Goal: Transaction & Acquisition: Subscribe to service/newsletter

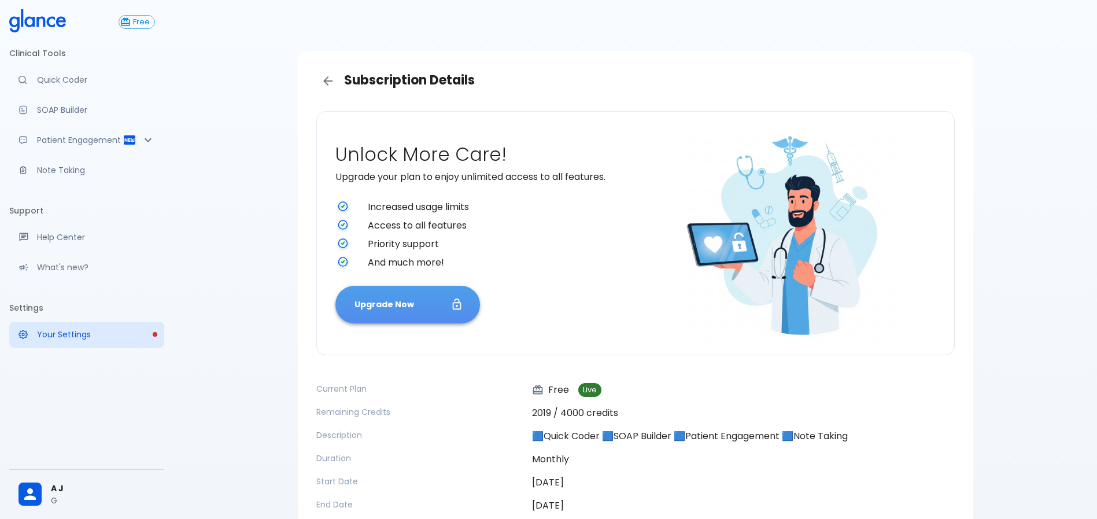
click at [439, 304] on button "Upgrade Now" at bounding box center [407, 305] width 145 height 38
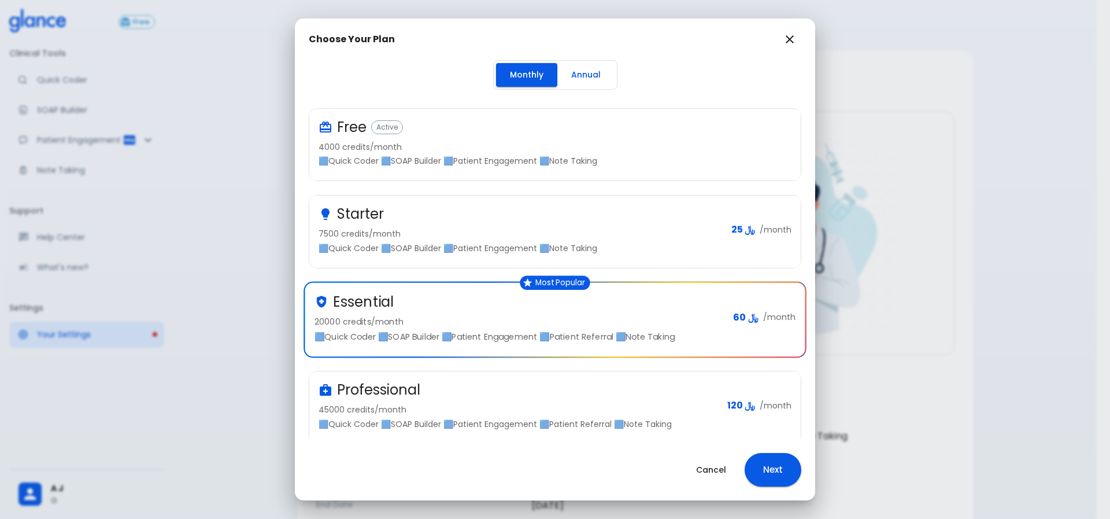
click at [515, 384] on div "Professional" at bounding box center [519, 389] width 400 height 19
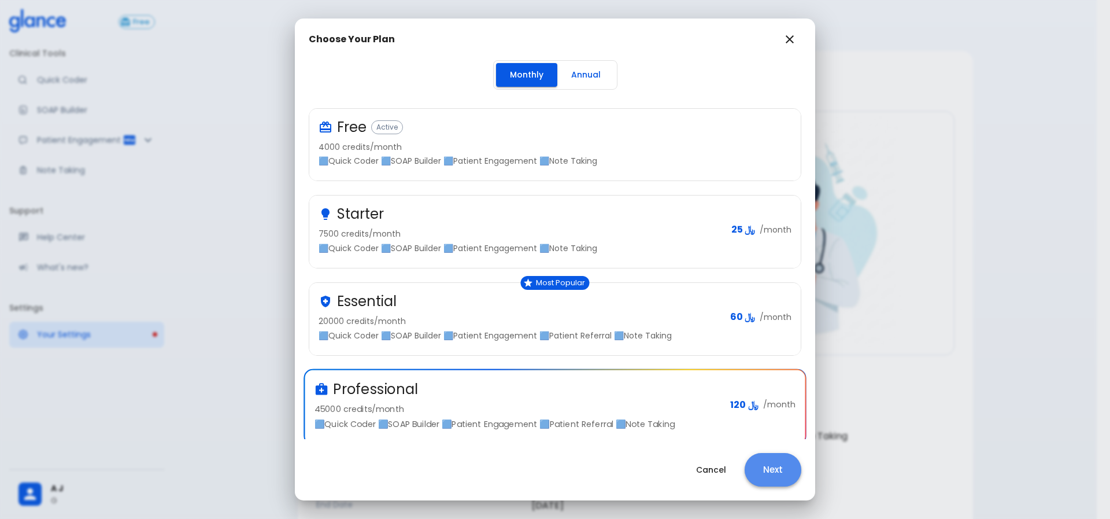
click at [786, 472] on button "Next" at bounding box center [773, 470] width 57 height 34
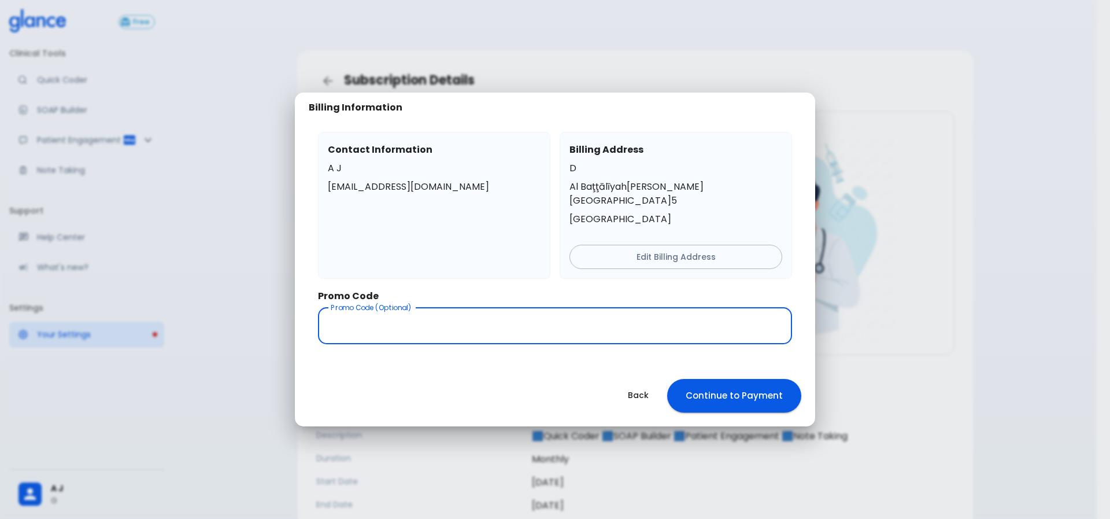
click at [612, 312] on input "text" at bounding box center [555, 326] width 474 height 36
type input "dmc-pro"
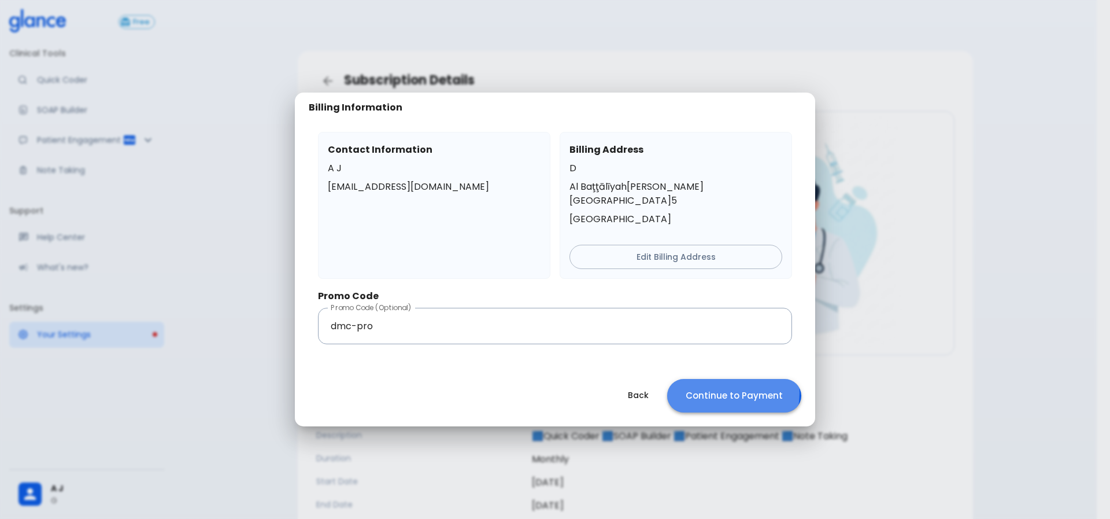
click at [724, 386] on button "Continue to Payment" at bounding box center [734, 396] width 134 height 34
click at [644, 385] on button "Back" at bounding box center [638, 395] width 49 height 24
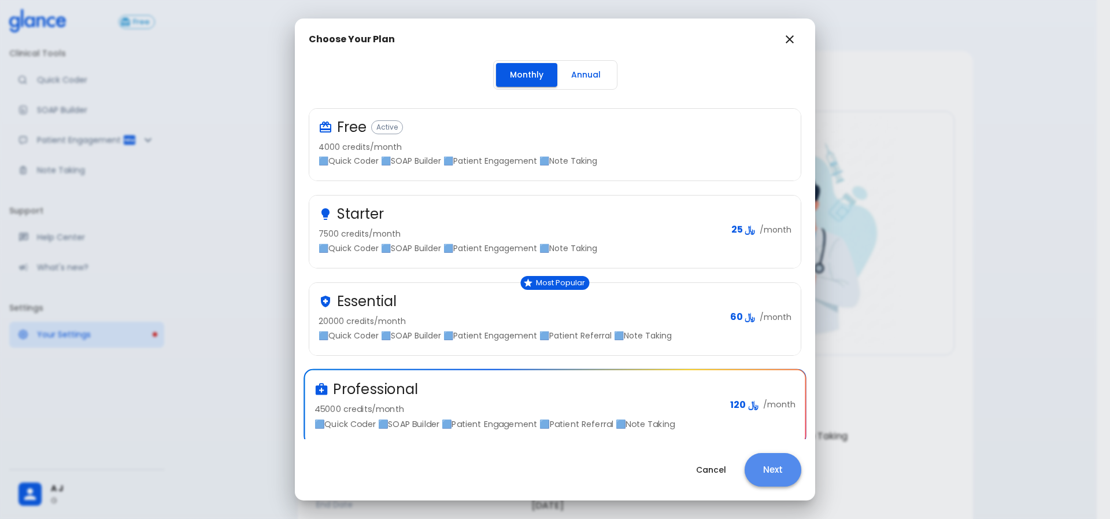
click at [776, 474] on button "Next" at bounding box center [773, 470] width 57 height 34
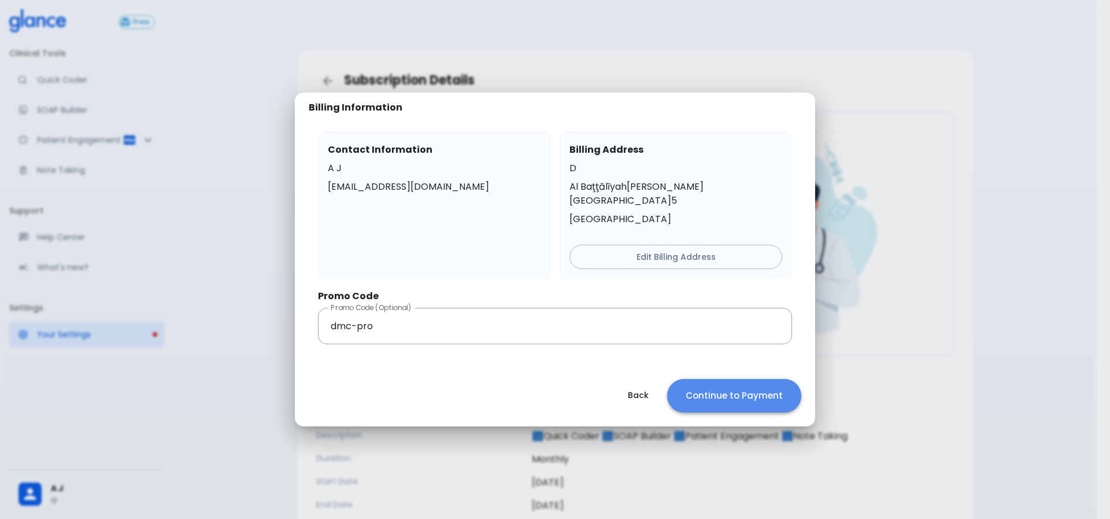
click at [765, 389] on button "Continue to Payment" at bounding box center [734, 396] width 134 height 34
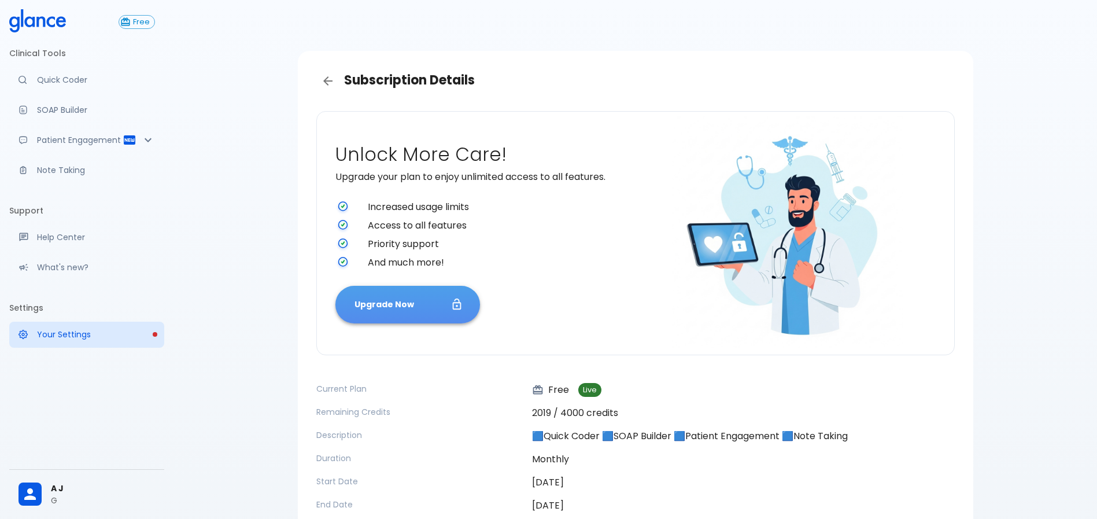
click at [408, 298] on button "Upgrade Now" at bounding box center [407, 305] width 145 height 38
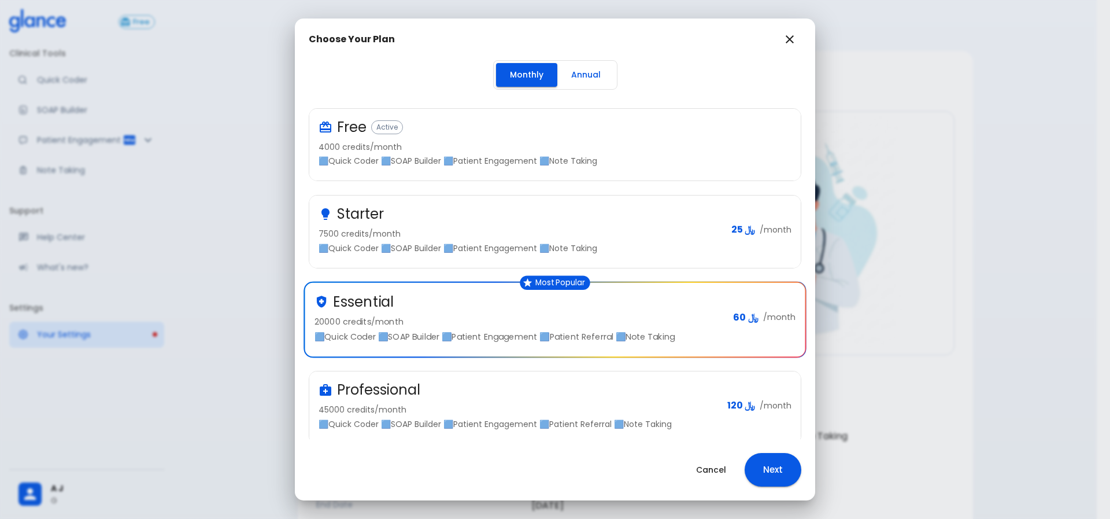
scroll to position [17, 0]
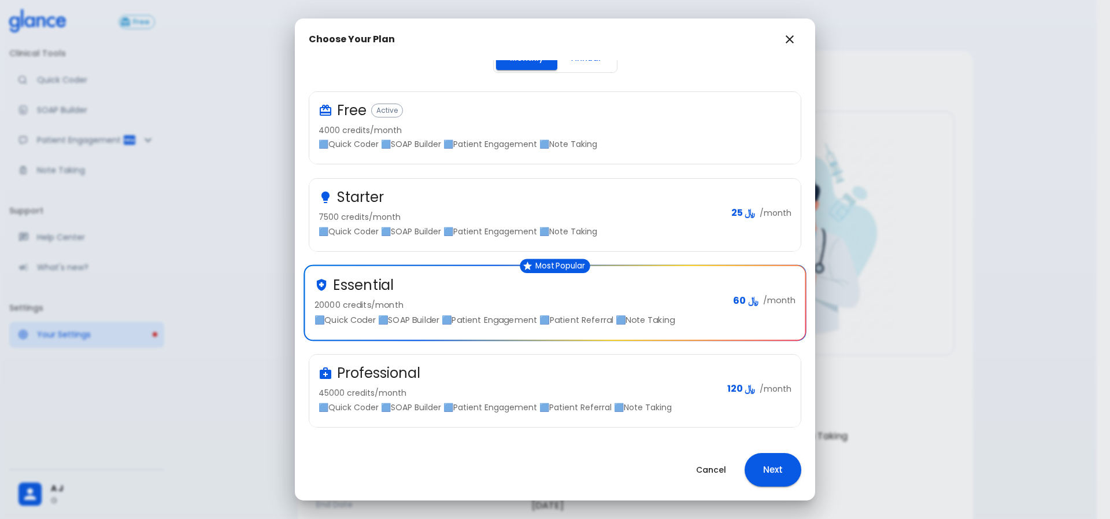
click at [598, 372] on div "Professional" at bounding box center [519, 373] width 400 height 19
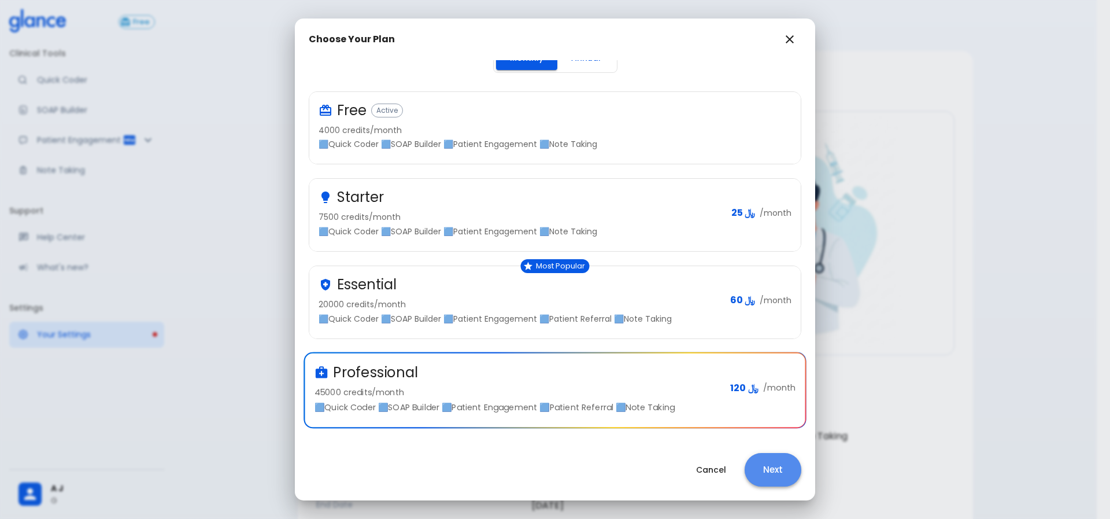
click at [779, 466] on button "Next" at bounding box center [773, 470] width 57 height 34
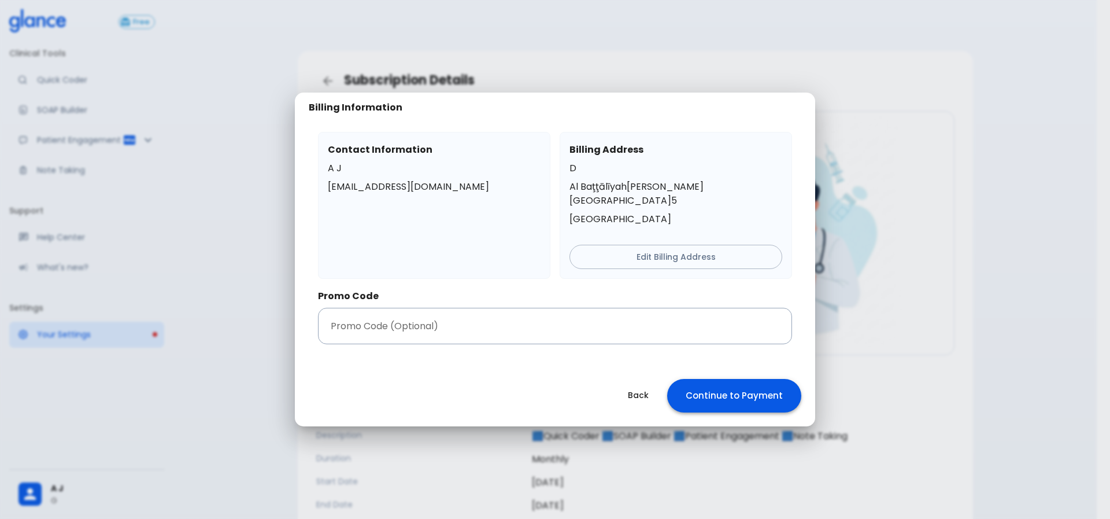
scroll to position [0, 0]
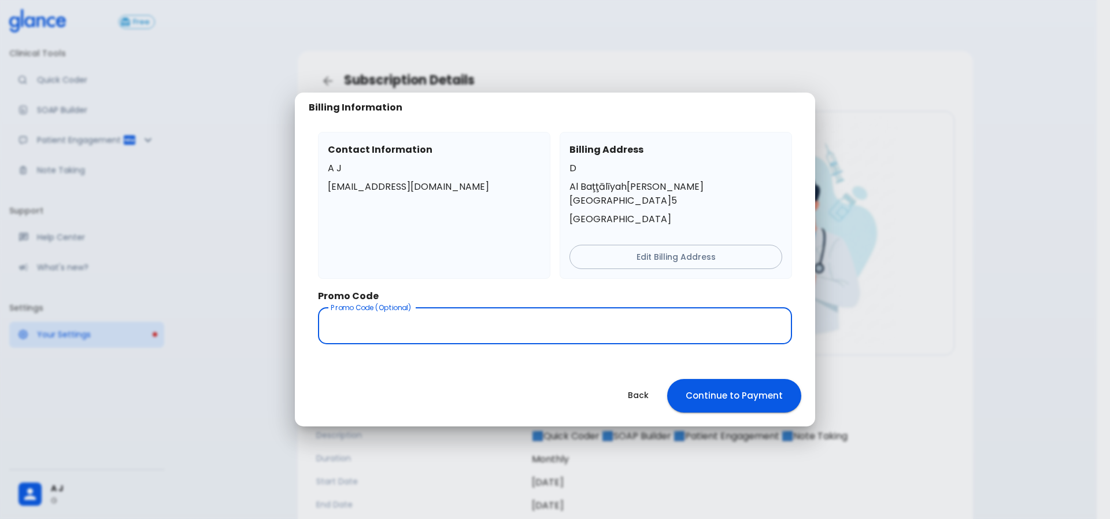
click at [517, 323] on input "text" at bounding box center [555, 326] width 474 height 36
type input "dmc-pro"
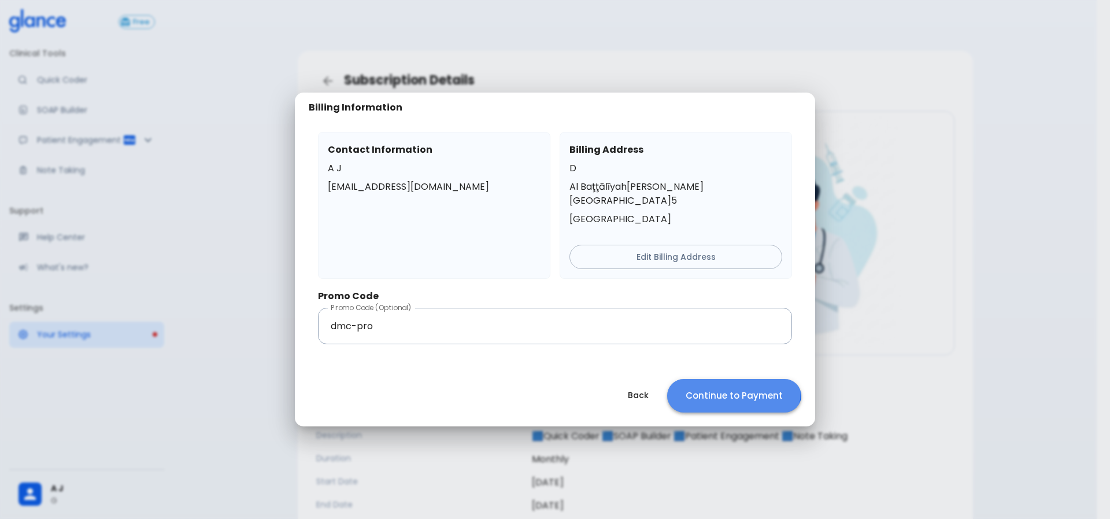
click at [731, 383] on button "Continue to Payment" at bounding box center [734, 396] width 134 height 34
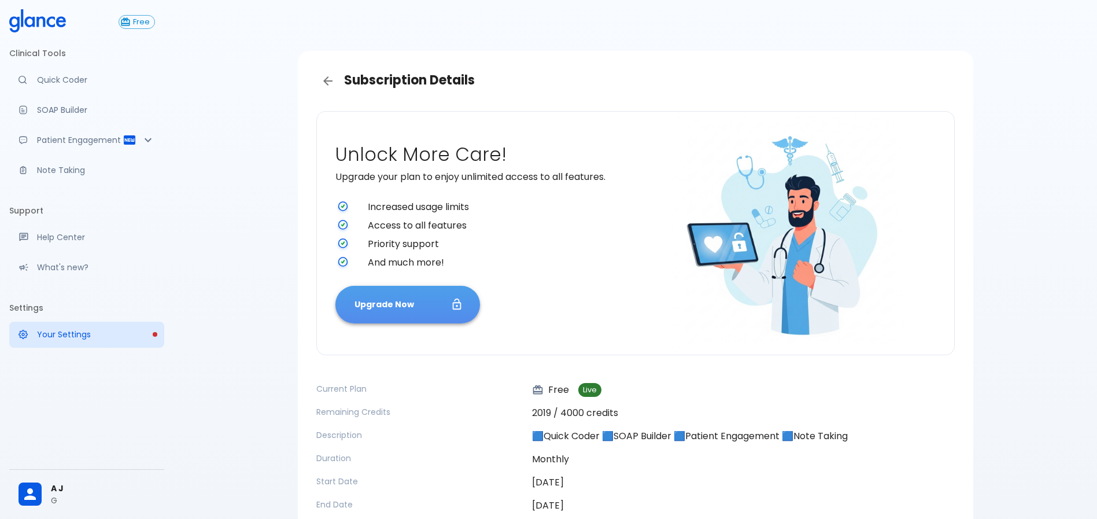
click at [439, 292] on button "Upgrade Now" at bounding box center [407, 305] width 145 height 38
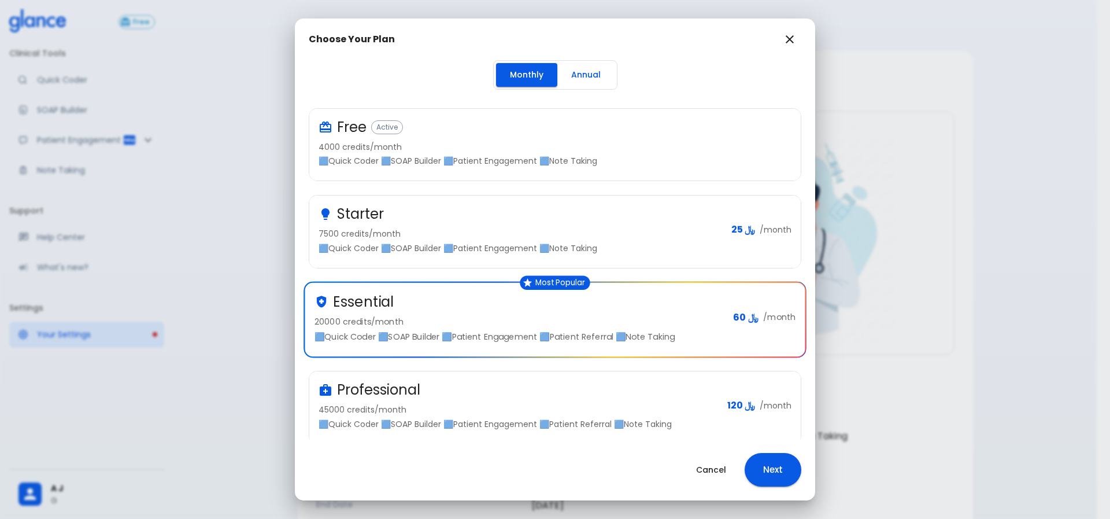
click at [520, 367] on div "Professional 45000 credits/month 🟦Quick Coder 🟦SOAP Builder 🟦Patient Engagement…" at bounding box center [548, 400] width 507 height 87
click at [541, 388] on div "Professional" at bounding box center [519, 389] width 400 height 19
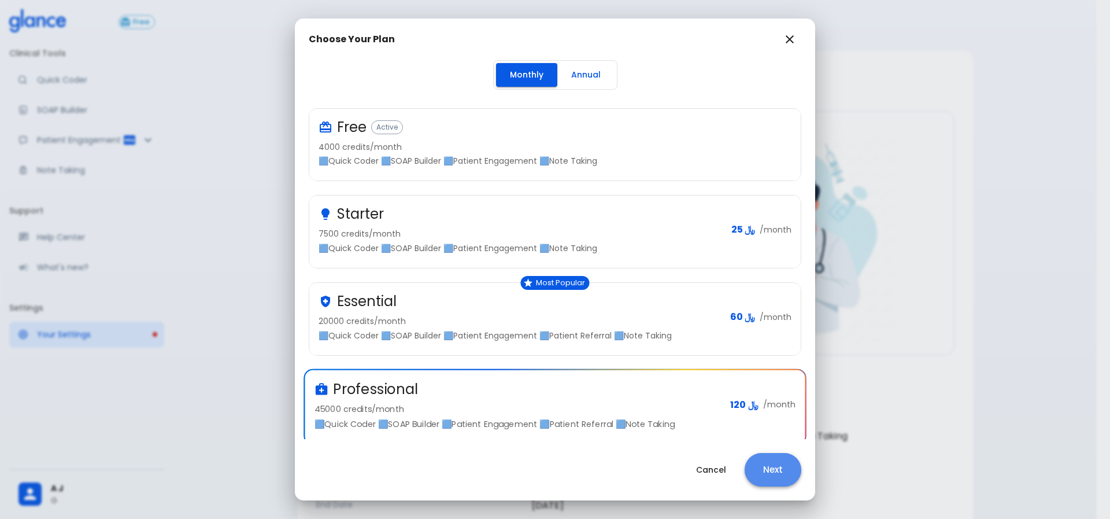
click at [777, 468] on button "Next" at bounding box center [773, 470] width 57 height 34
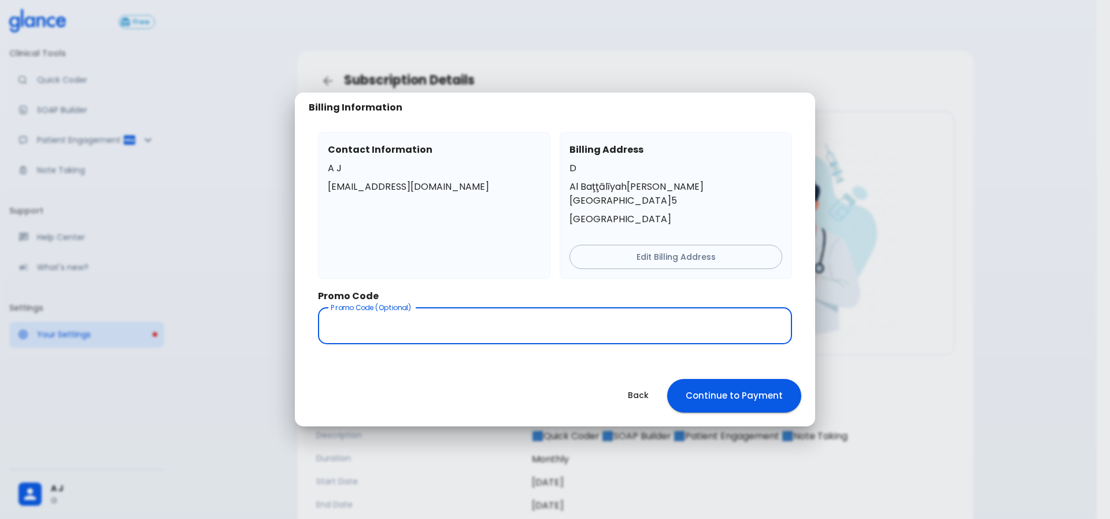
click at [412, 319] on input "text" at bounding box center [555, 326] width 474 height 36
type input "d"
type input "DMC-PRO"
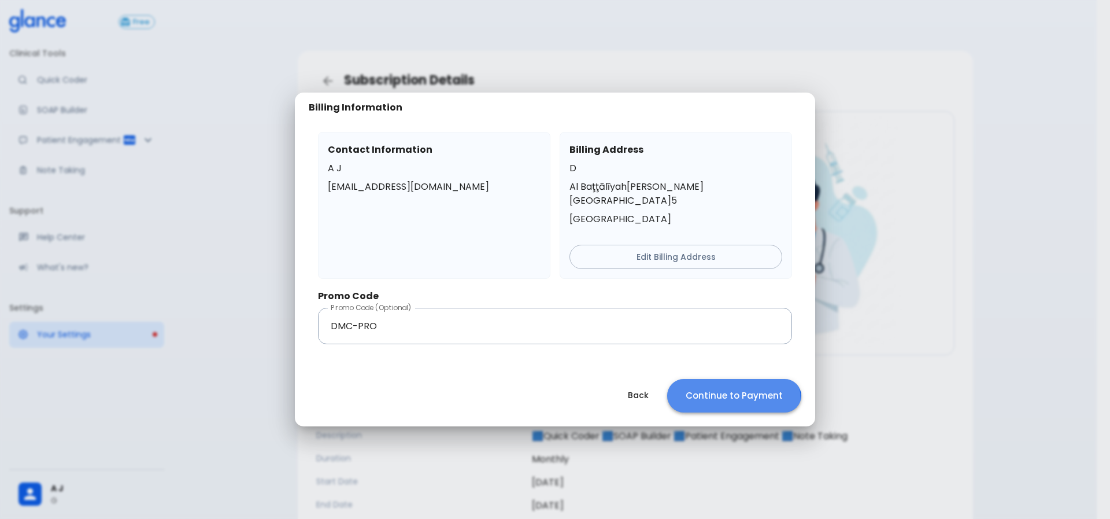
click at [732, 394] on button "Continue to Payment" at bounding box center [734, 396] width 134 height 34
click at [404, 324] on input "DMC-PRO" at bounding box center [555, 326] width 474 height 36
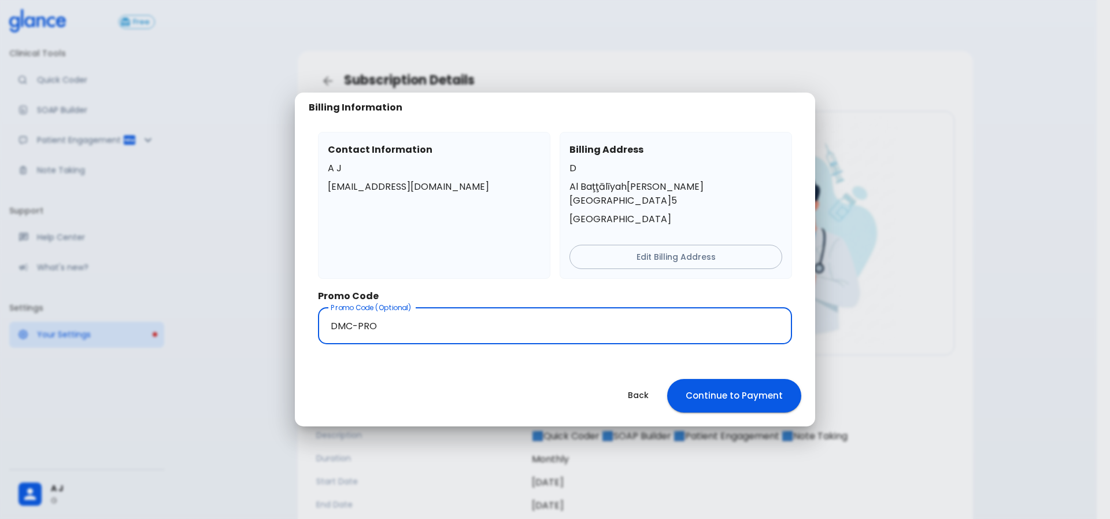
click at [404, 324] on input "DMC-PRO" at bounding box center [555, 326] width 474 height 36
click at [726, 387] on button "Continue to Payment" at bounding box center [734, 396] width 134 height 34
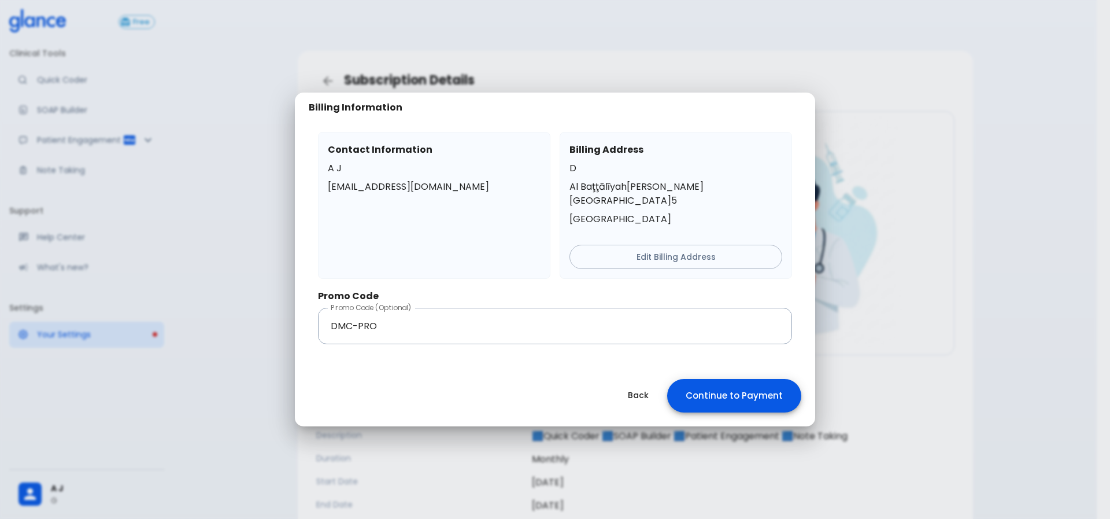
click at [726, 391] on button "Continue to Payment" at bounding box center [734, 396] width 134 height 34
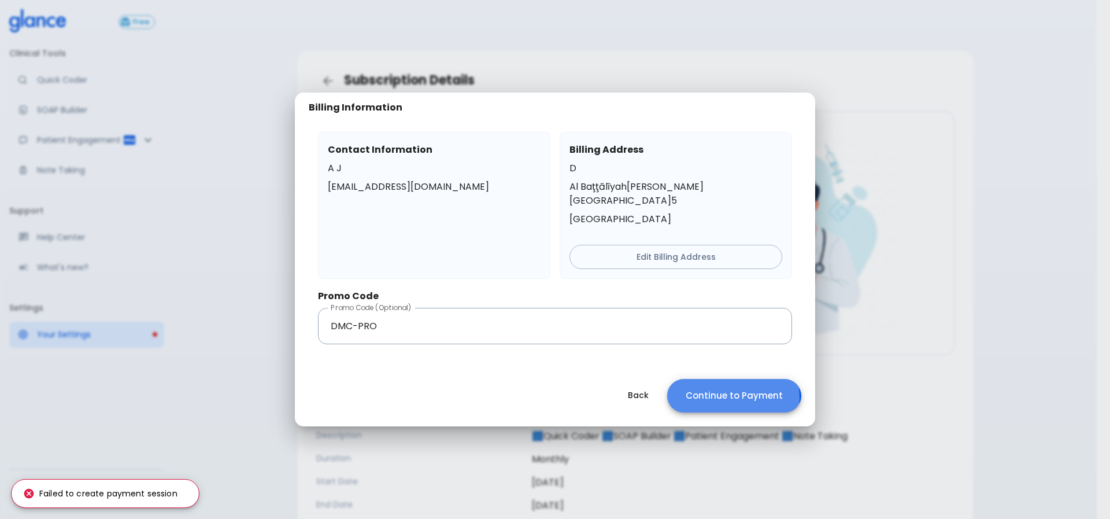
click at [726, 391] on button "Continue to Payment" at bounding box center [734, 396] width 134 height 34
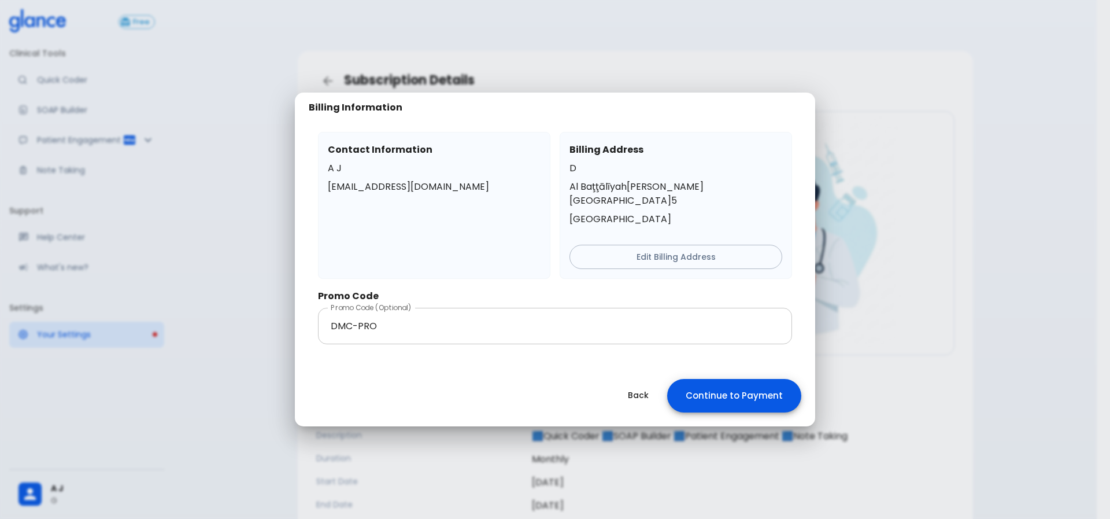
click at [480, 308] on input "DMC-PRO" at bounding box center [555, 326] width 474 height 36
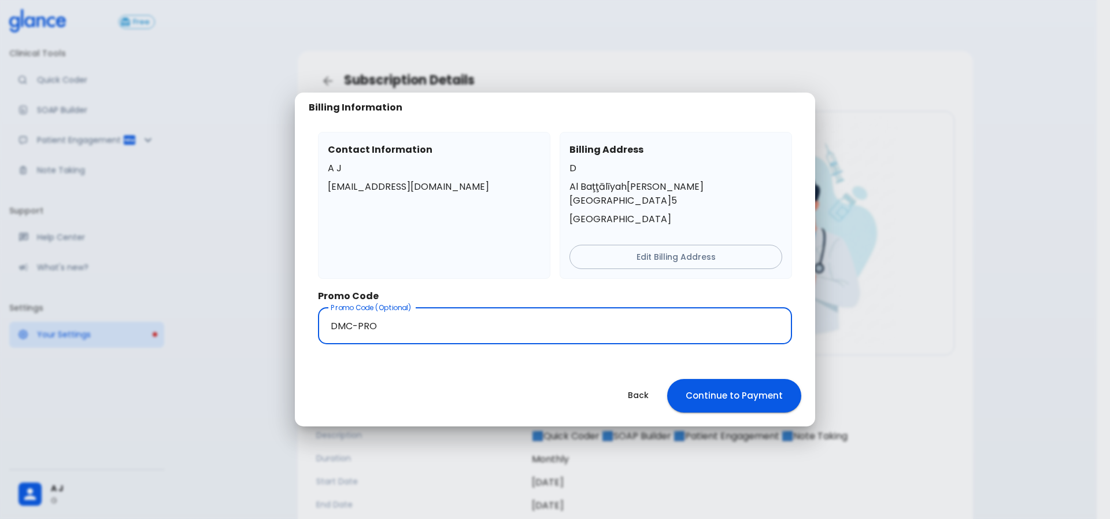
click at [480, 308] on input "DMC-PRO" at bounding box center [555, 326] width 474 height 36
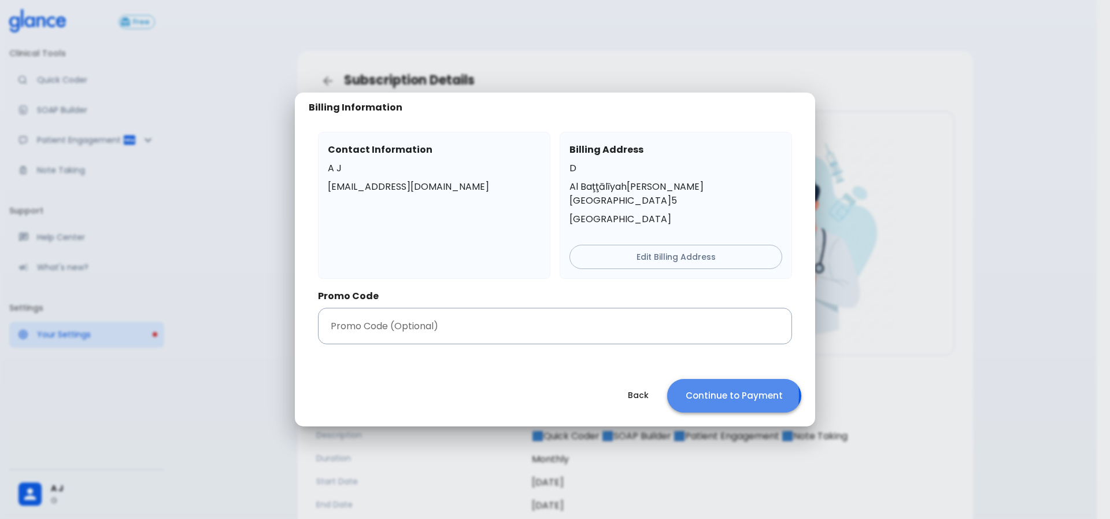
click at [727, 389] on button "Continue to Payment" at bounding box center [734, 396] width 134 height 34
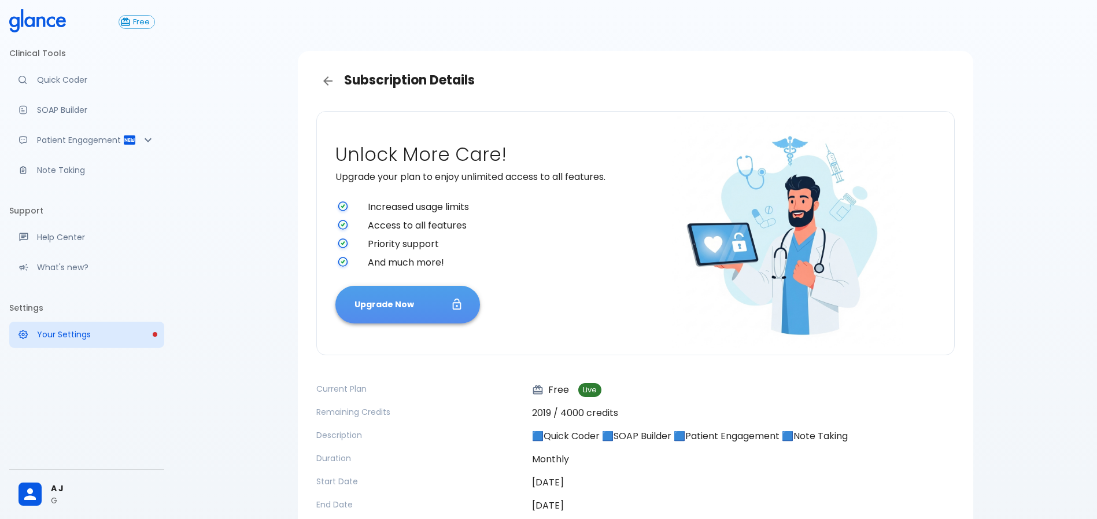
click at [439, 301] on button "Upgrade Now" at bounding box center [407, 305] width 145 height 38
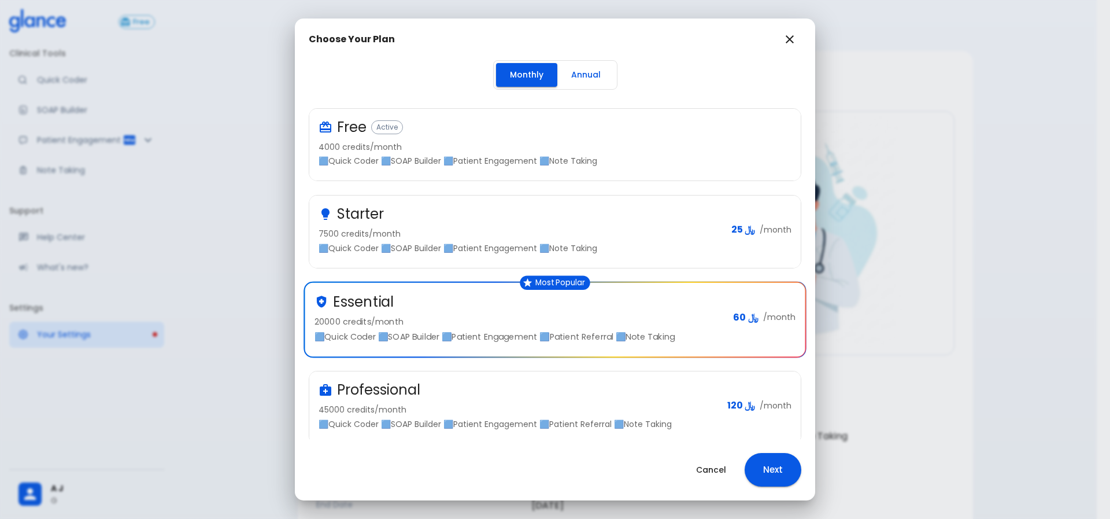
click at [611, 398] on div "Professional" at bounding box center [519, 389] width 400 height 19
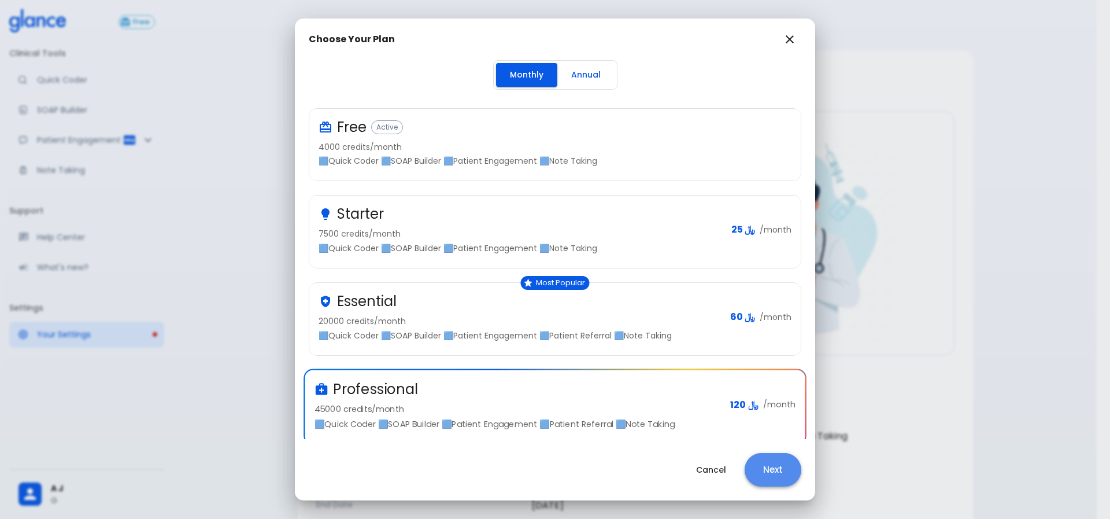
click at [781, 467] on button "Next" at bounding box center [773, 470] width 57 height 34
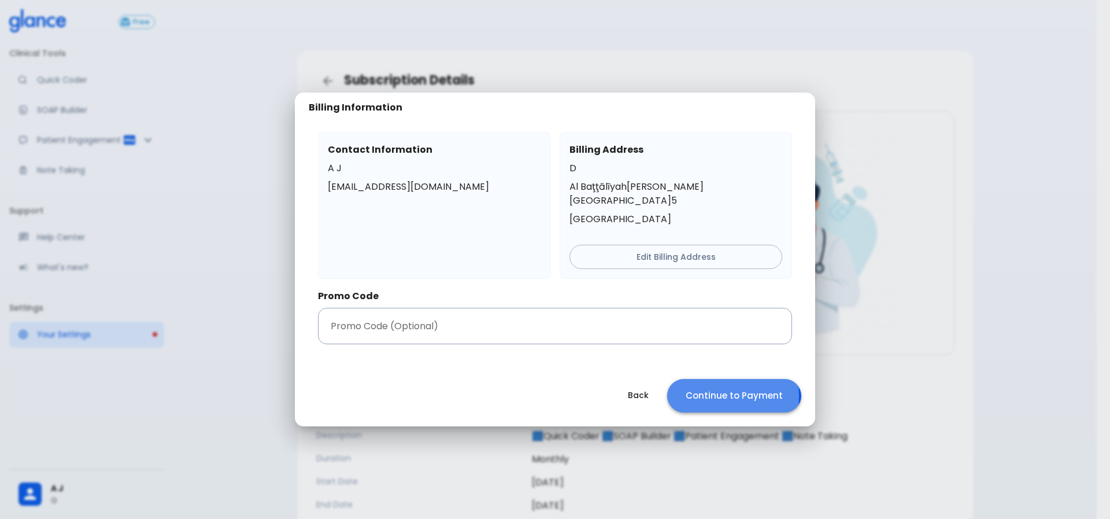
click at [719, 389] on button "Continue to Payment" at bounding box center [734, 396] width 134 height 34
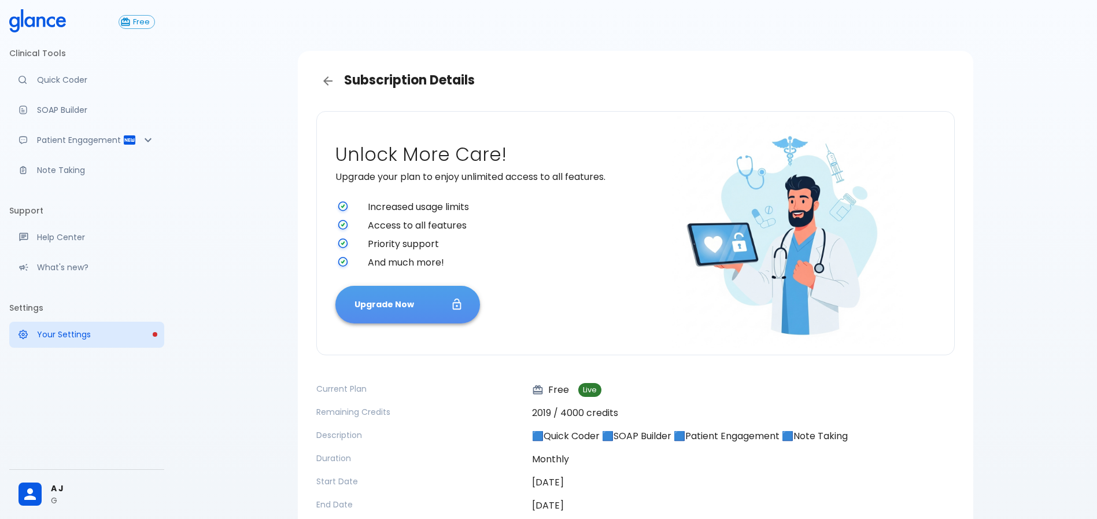
click at [431, 302] on button "Upgrade Now" at bounding box center [407, 305] width 145 height 38
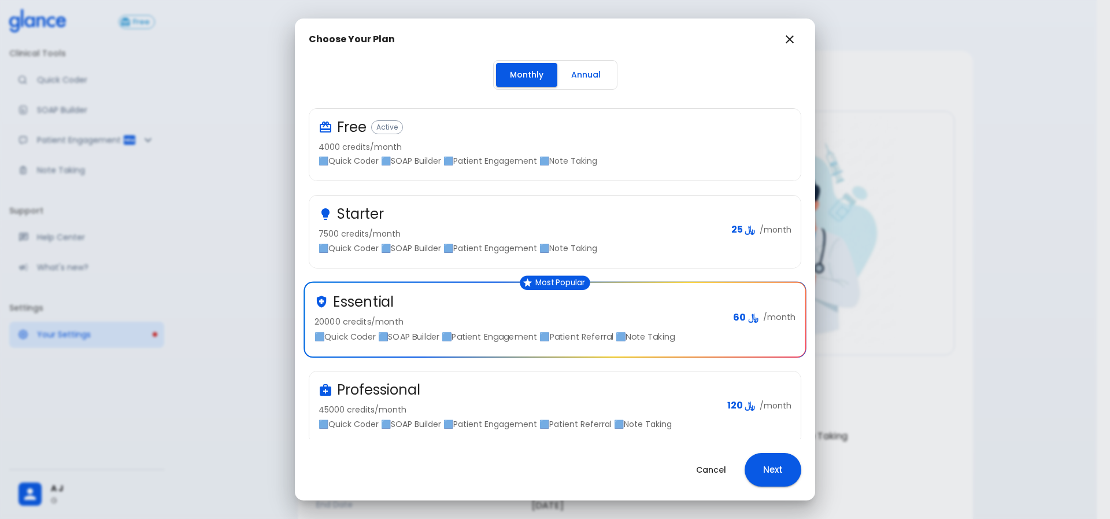
click at [550, 405] on p "45000 credits/month" at bounding box center [519, 410] width 400 height 12
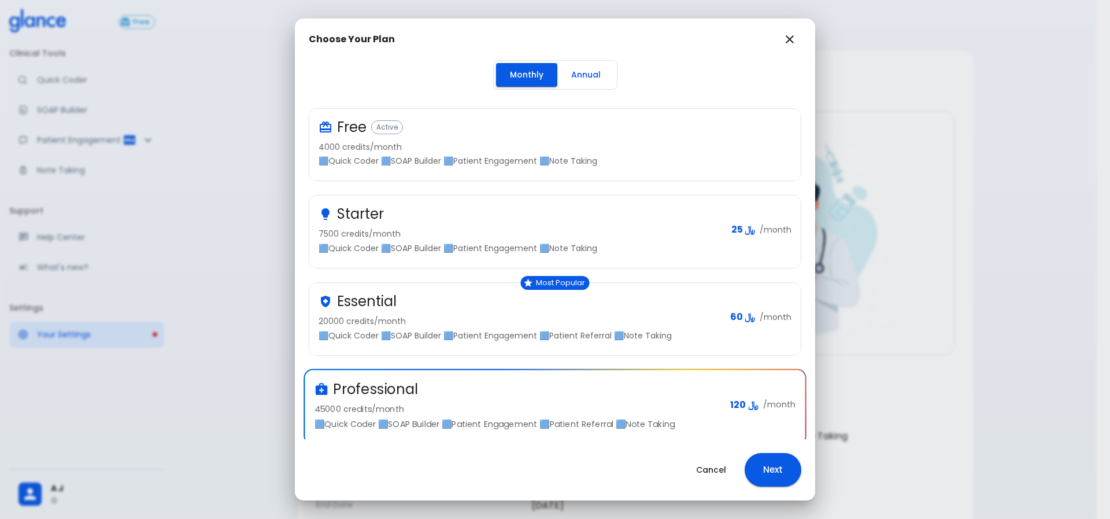
click at [579, 331] on p "🟦Quick Coder 🟦SOAP Builder 🟦Patient Engagement 🟦Patient Referral 🟦Note Taking" at bounding box center [520, 336] width 402 height 12
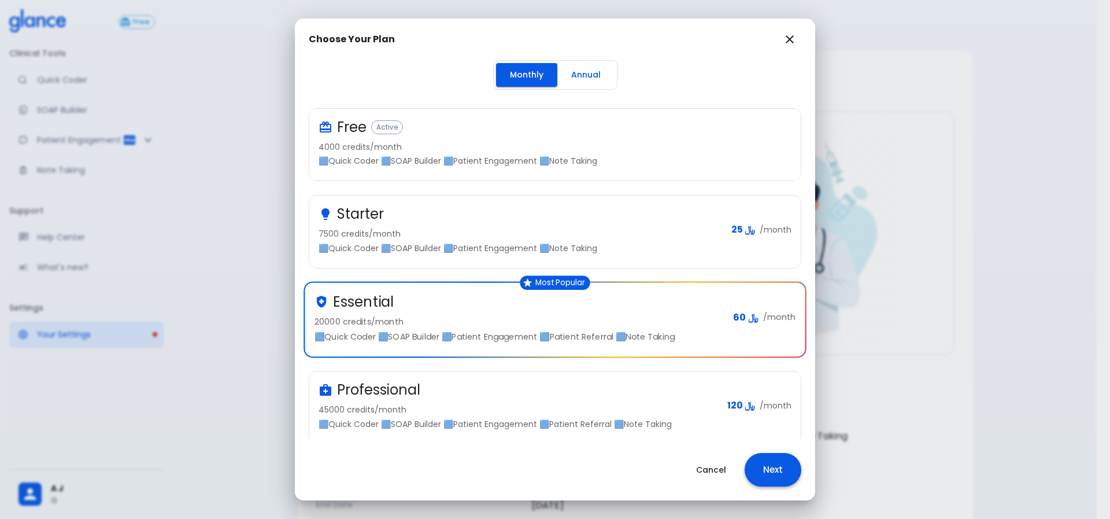
click at [768, 470] on button "Next" at bounding box center [773, 470] width 57 height 34
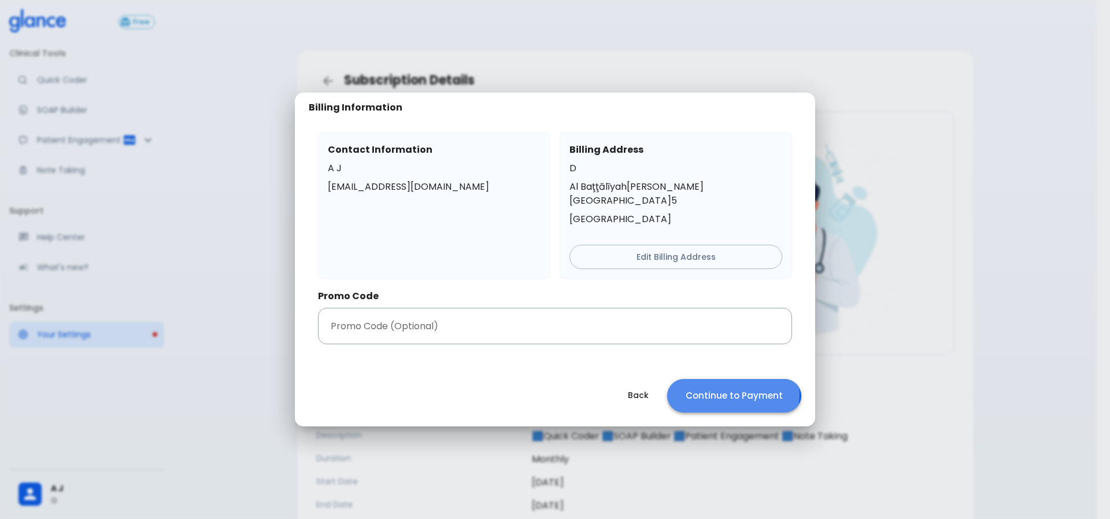
click at [732, 387] on button "Continue to Payment" at bounding box center [734, 396] width 134 height 34
click at [719, 379] on button "Continue to Payment" at bounding box center [734, 396] width 134 height 34
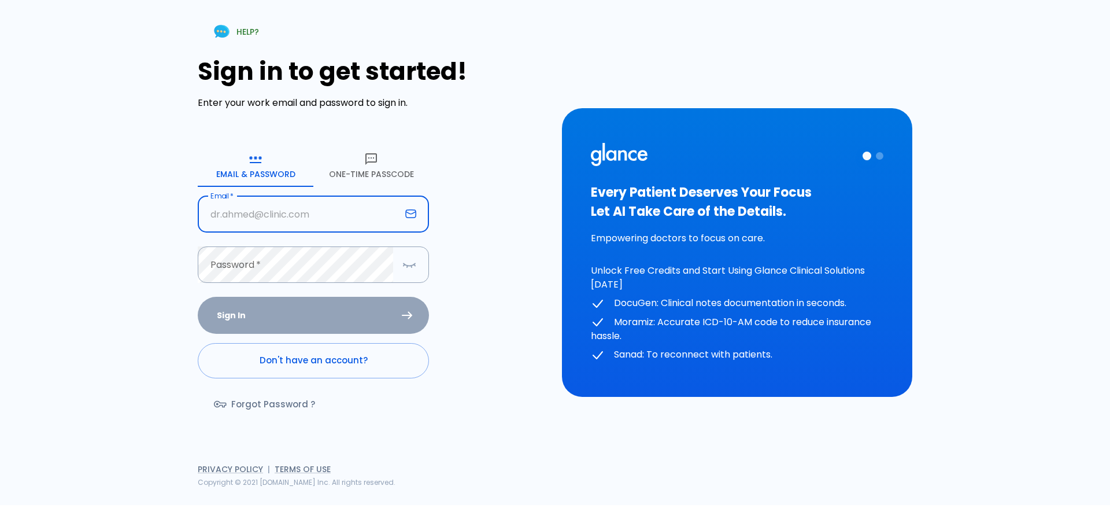
click at [385, 204] on input "text" at bounding box center [299, 214] width 203 height 36
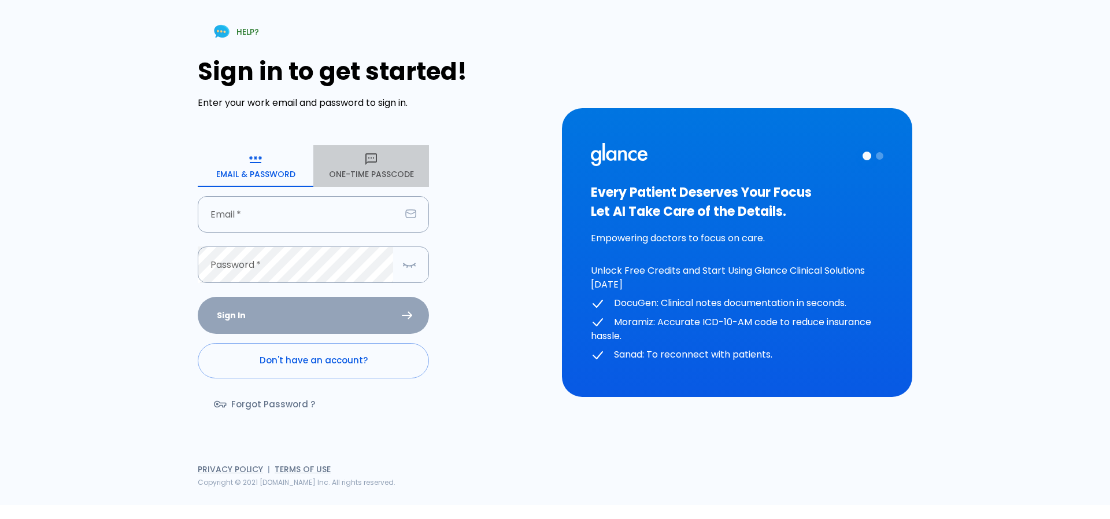
click at [372, 156] on icon "button" at bounding box center [371, 159] width 14 height 14
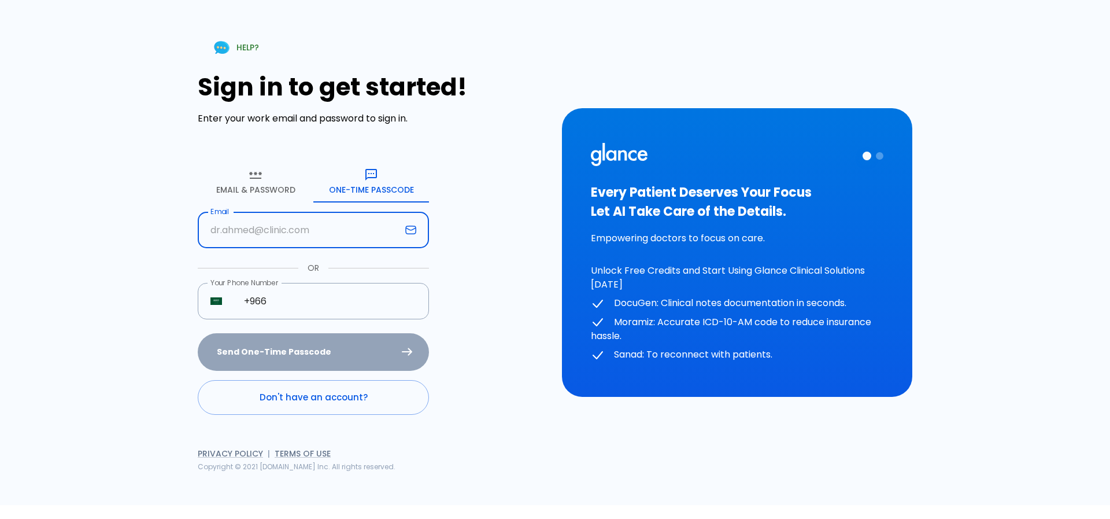
click at [349, 221] on input "text" at bounding box center [299, 230] width 203 height 36
type input "hr@glance.care"
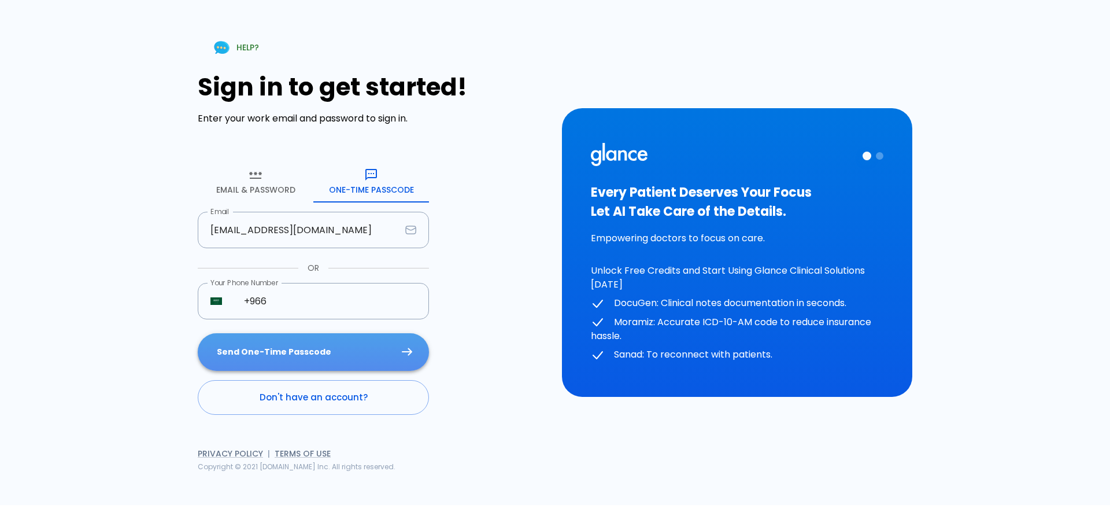
click at [341, 363] on button "Send One-Time Passcode" at bounding box center [313, 352] width 231 height 38
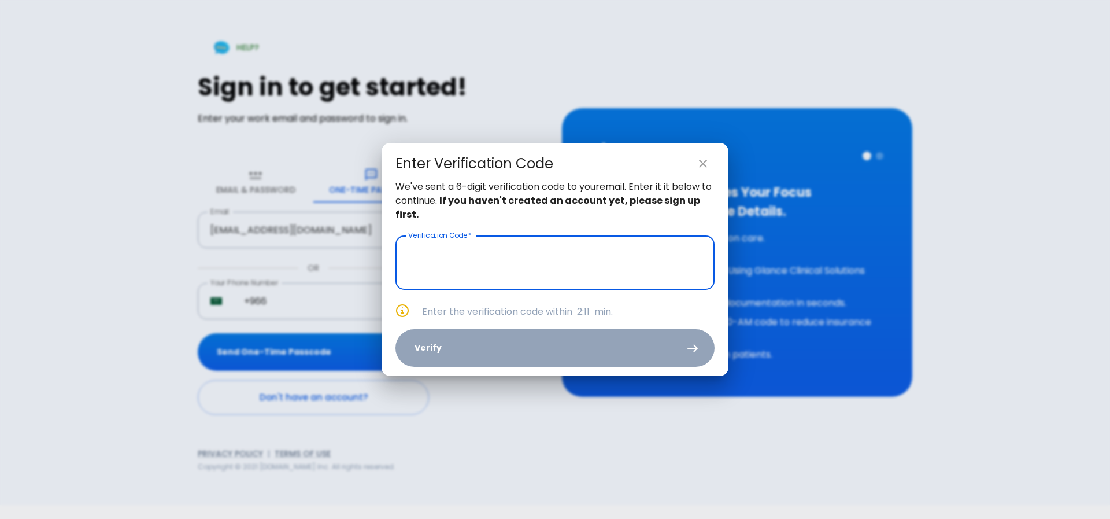
click at [533, 257] on input "text" at bounding box center [555, 262] width 319 height 54
paste input "0 9 8 4 8 4"
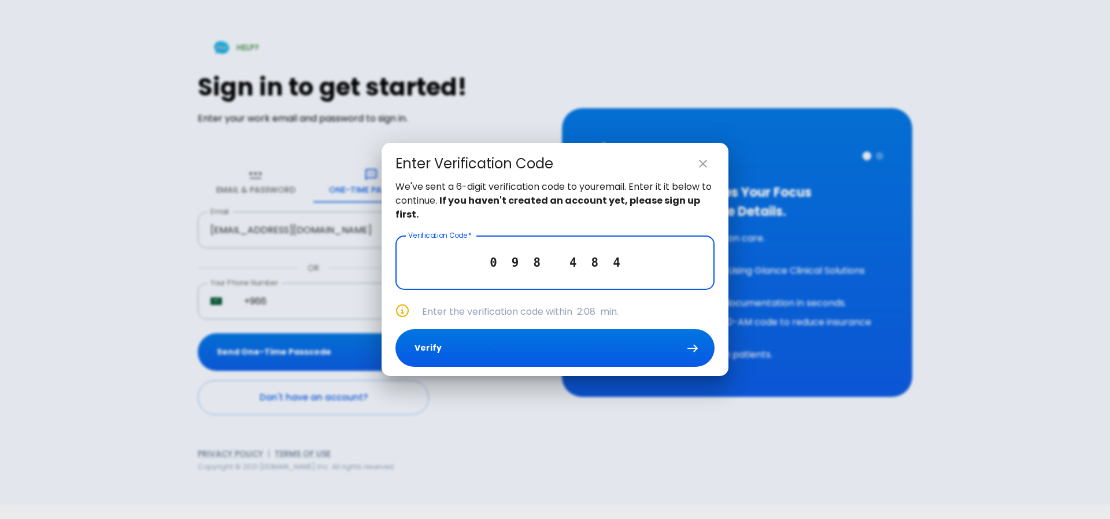
click at [533, 257] on input "0 9 8 4 8 4" at bounding box center [555, 262] width 319 height 54
type input "0 9 8 4 8 4"
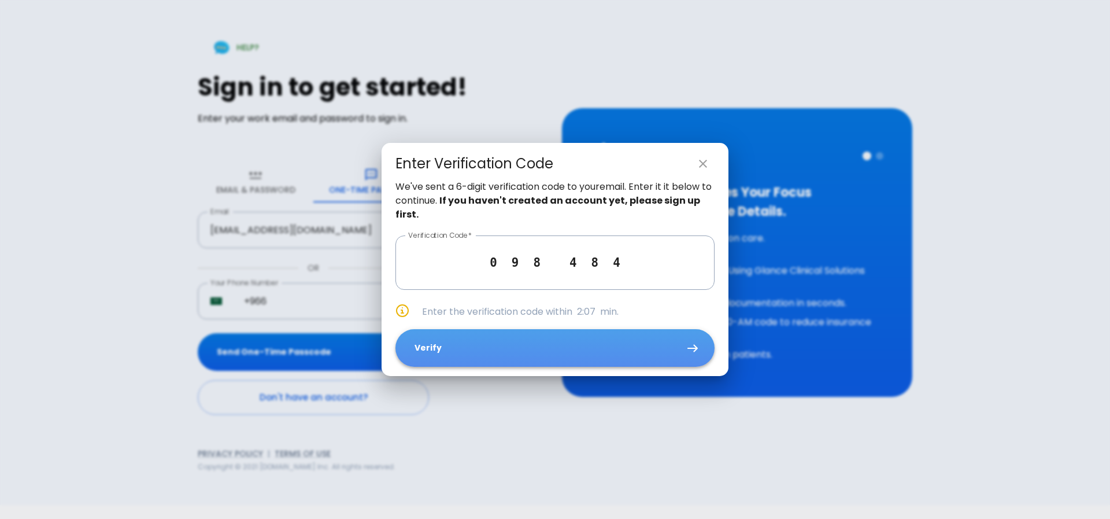
click at [605, 356] on button "Verify" at bounding box center [555, 348] width 319 height 38
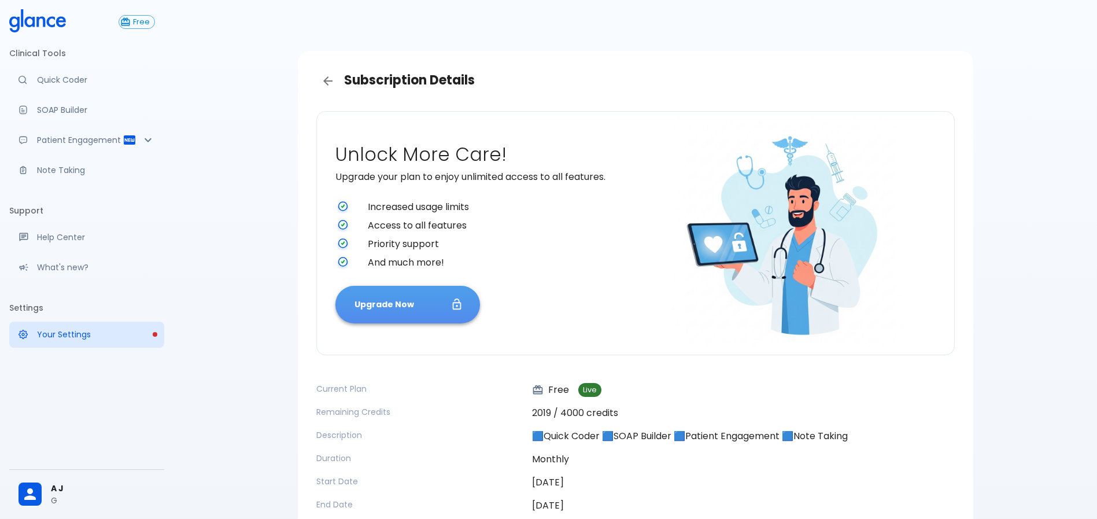
click at [432, 314] on button "Upgrade Now" at bounding box center [407, 305] width 145 height 38
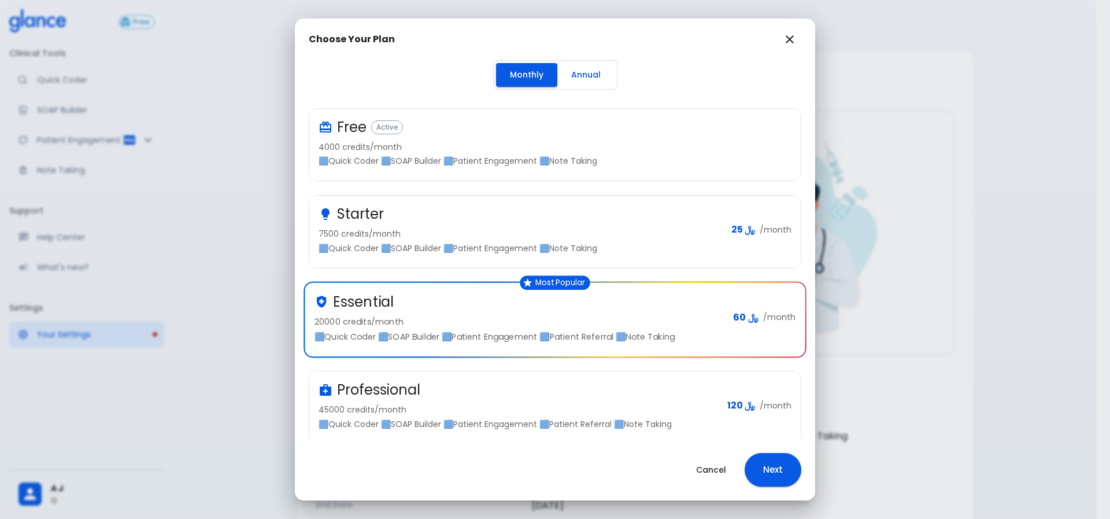
click at [656, 413] on p "45000 credits/month" at bounding box center [519, 410] width 400 height 12
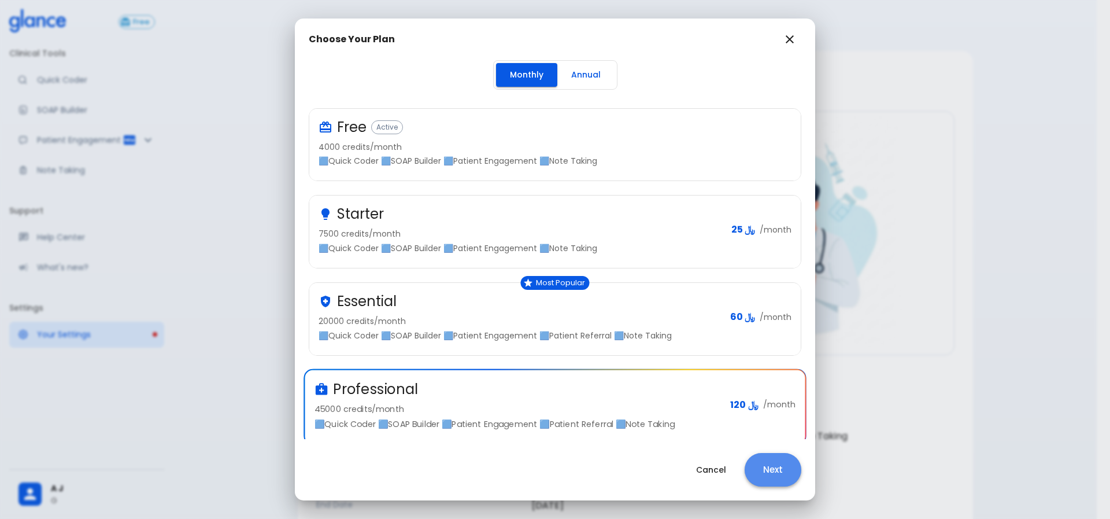
click at [764, 467] on button "Next" at bounding box center [773, 470] width 57 height 34
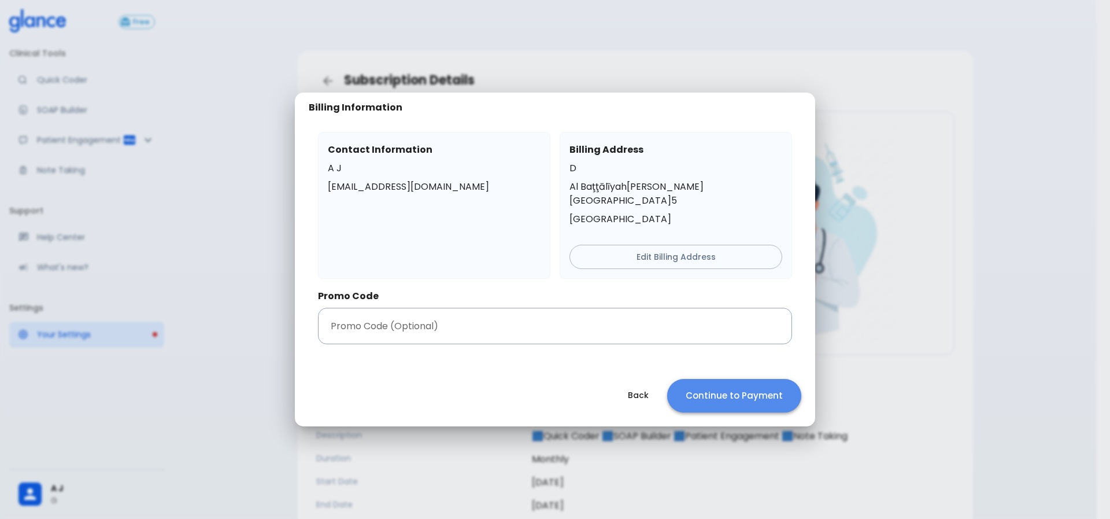
click at [739, 398] on button "Continue to Payment" at bounding box center [734, 396] width 134 height 34
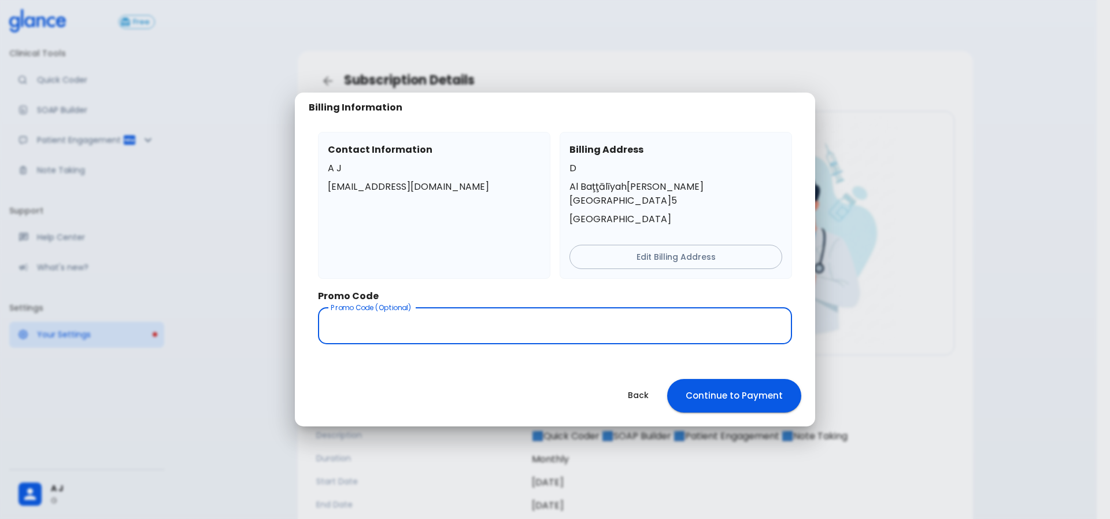
click at [548, 331] on input "text" at bounding box center [555, 326] width 474 height 36
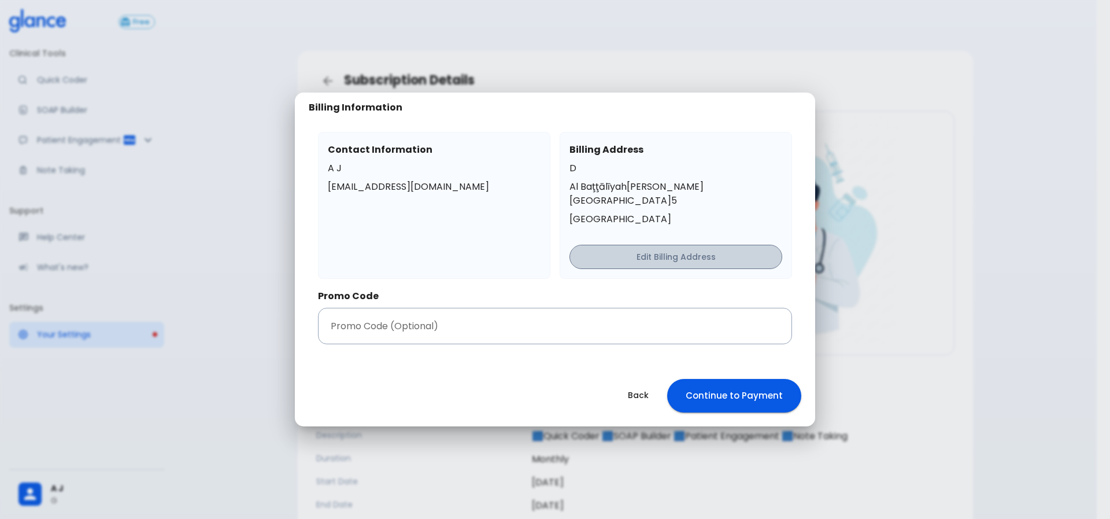
click at [671, 249] on button "Edit Billing Address" at bounding box center [676, 257] width 213 height 25
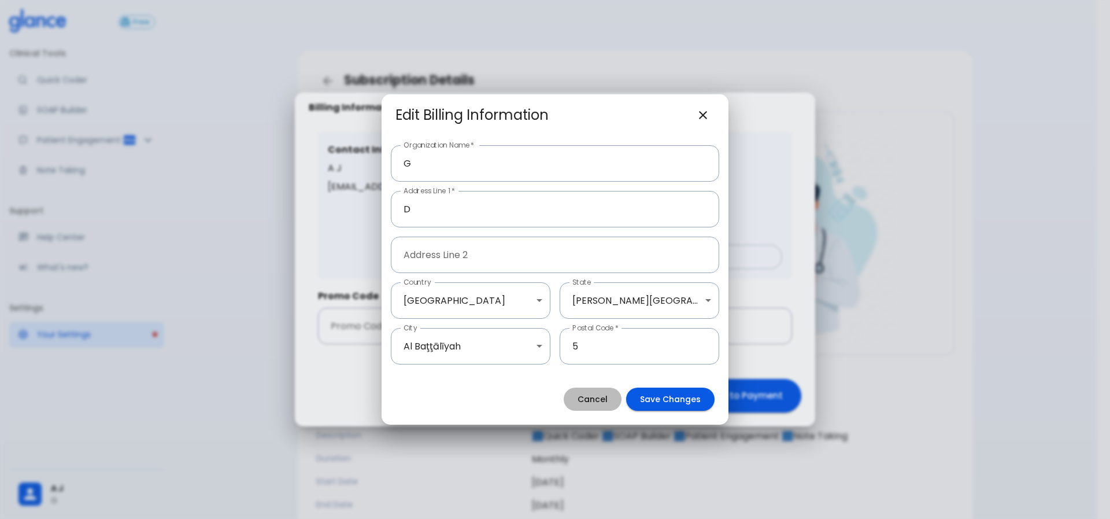
click at [601, 388] on button "Cancel" at bounding box center [593, 399] width 58 height 24
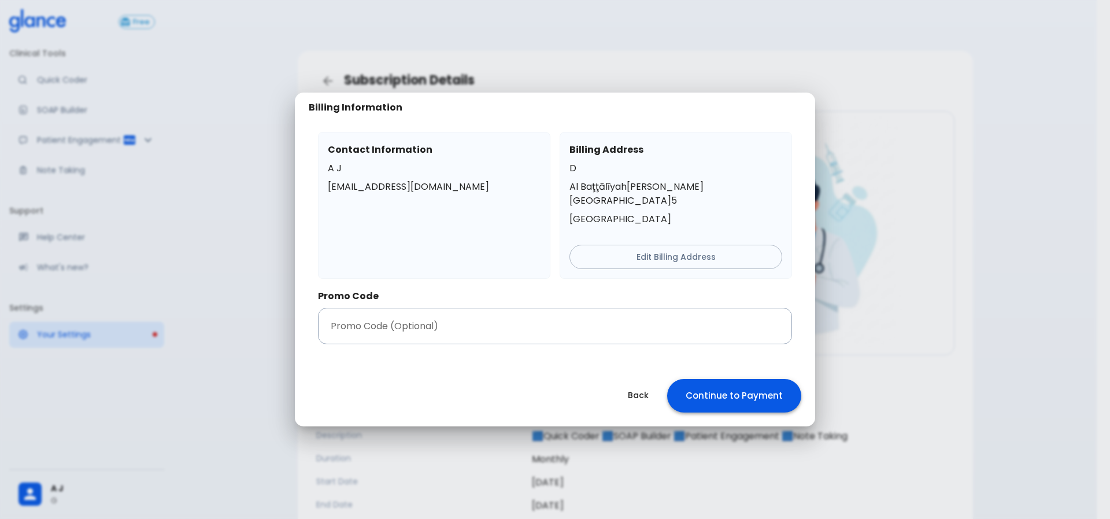
click at [711, 396] on button "Continue to Payment" at bounding box center [734, 396] width 134 height 34
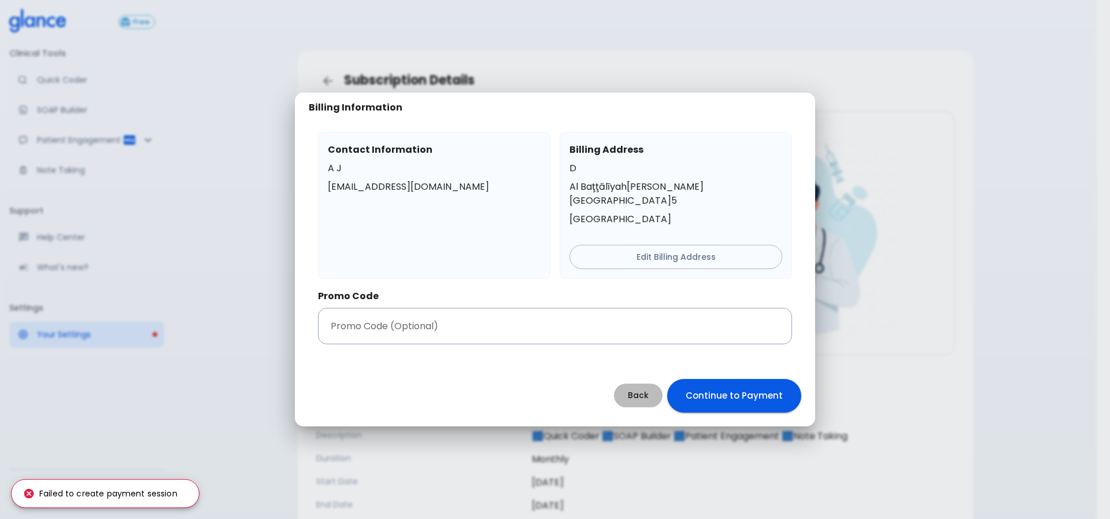
click at [631, 385] on button "Back" at bounding box center [638, 395] width 49 height 24
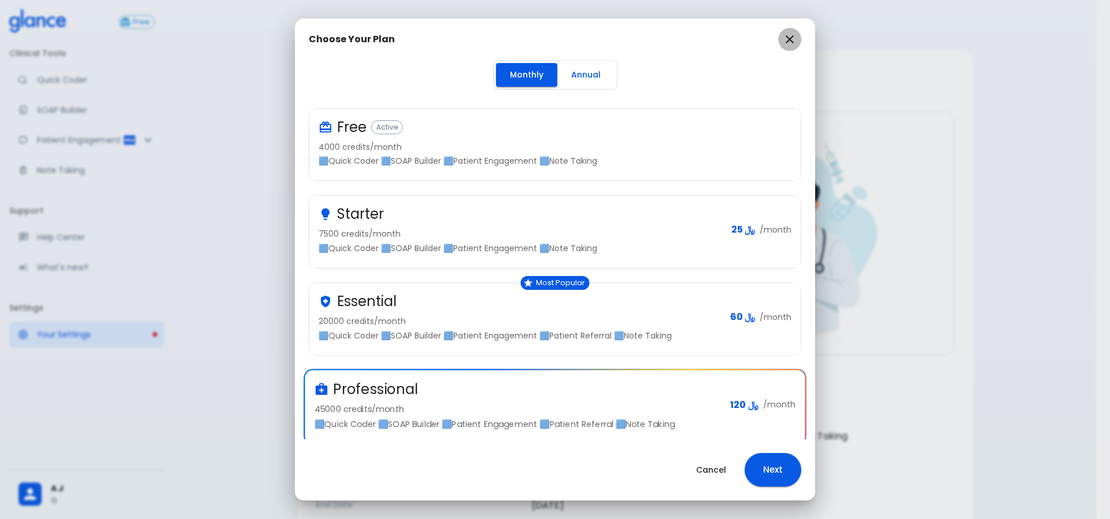
click at [790, 44] on icon "button" at bounding box center [790, 39] width 14 height 14
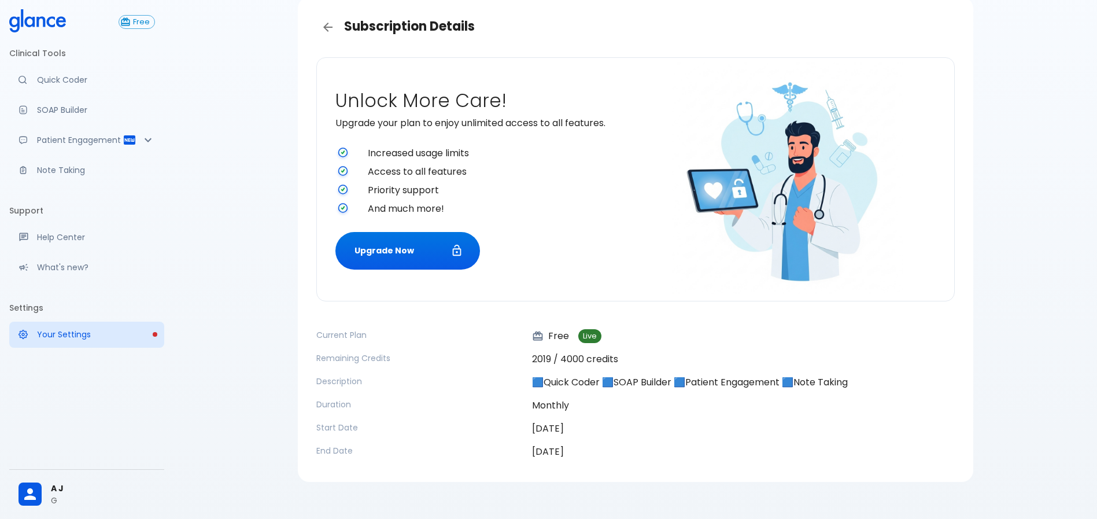
scroll to position [56, 0]
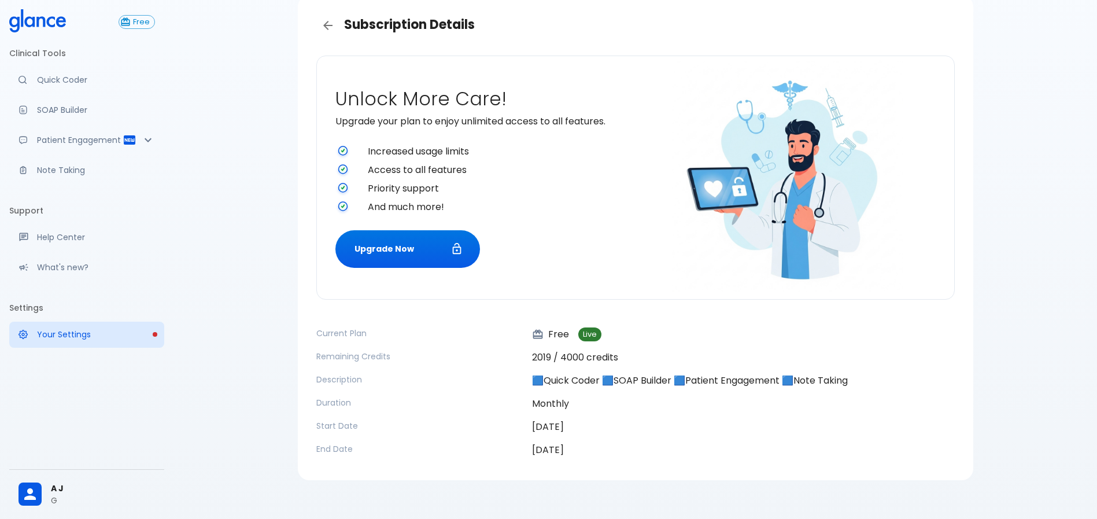
click at [428, 157] on span "Increased usage limits" at bounding box center [499, 152] width 263 height 14
click at [453, 175] on span "Access to all features" at bounding box center [499, 170] width 263 height 14
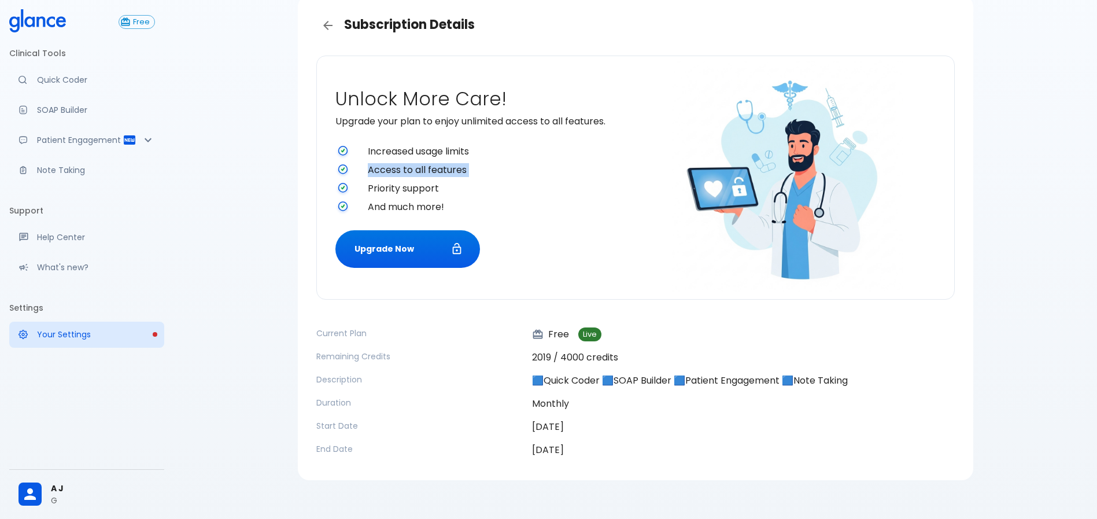
click at [453, 175] on span "Access to all features" at bounding box center [499, 170] width 263 height 14
click at [424, 187] on span "Priority support" at bounding box center [499, 189] width 263 height 14
click at [428, 200] on span "And much more!" at bounding box center [499, 207] width 263 height 14
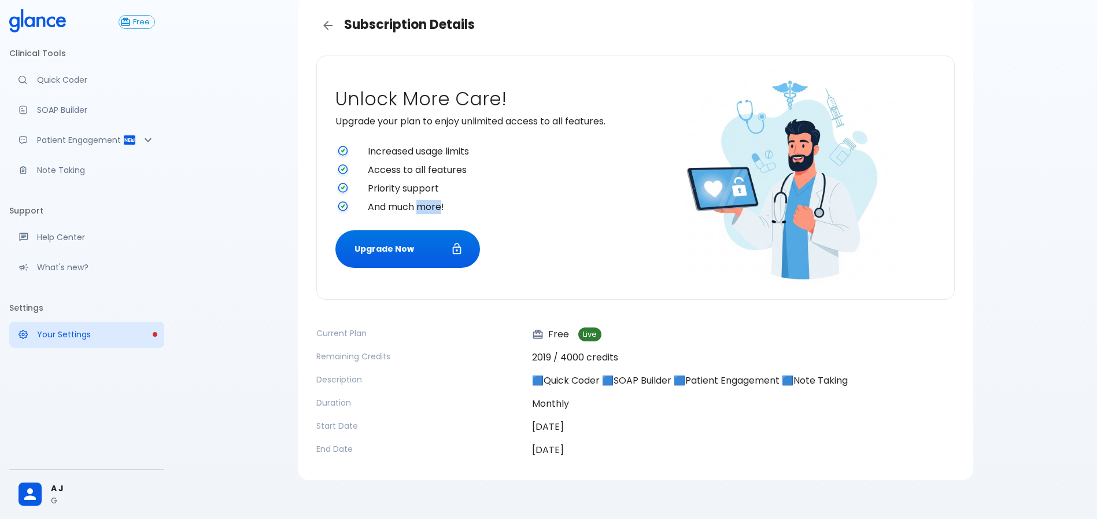
click at [428, 200] on span "And much more!" at bounding box center [499, 207] width 263 height 14
click at [504, 195] on li "Priority support" at bounding box center [482, 188] width 295 height 19
click at [402, 253] on button "Upgrade Now" at bounding box center [407, 249] width 145 height 38
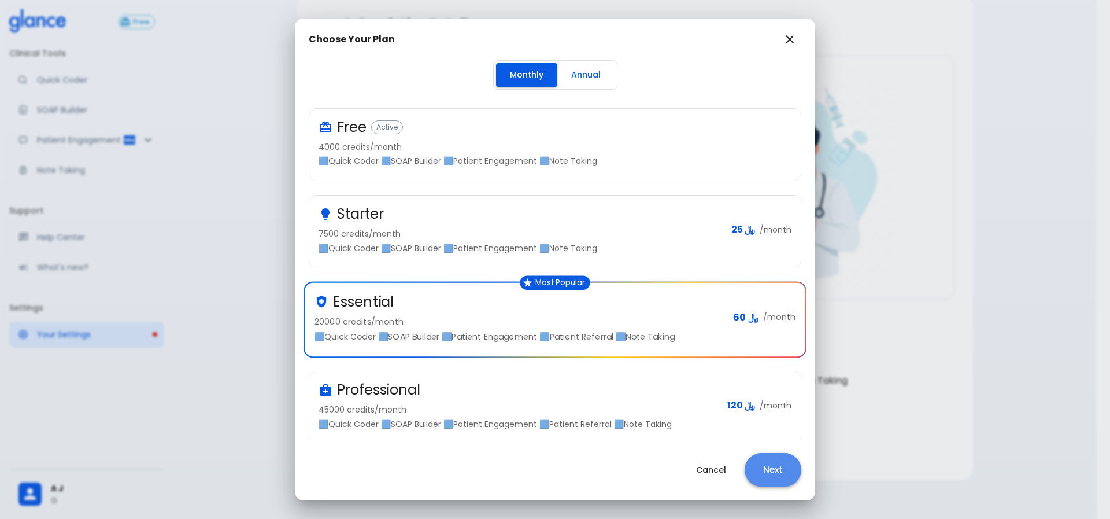
click at [765, 454] on button "Next" at bounding box center [773, 470] width 57 height 34
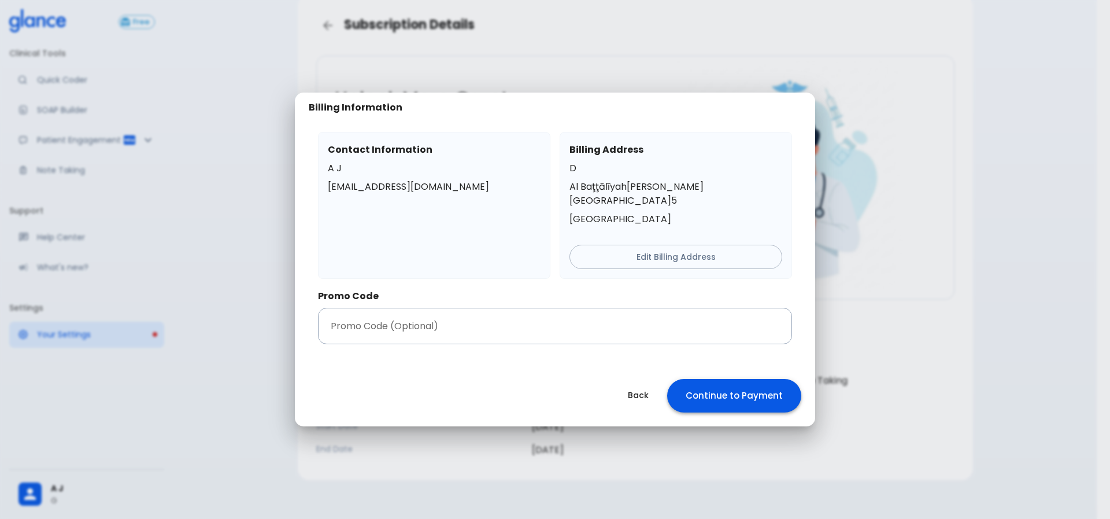
click at [731, 390] on button "Continue to Payment" at bounding box center [734, 396] width 134 height 34
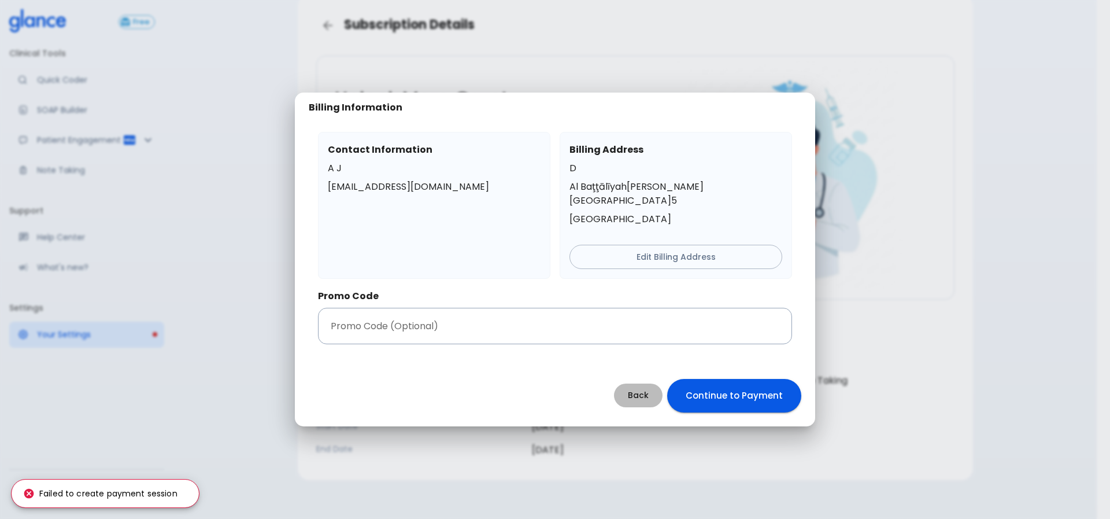
click at [650, 385] on button "Back" at bounding box center [638, 395] width 49 height 24
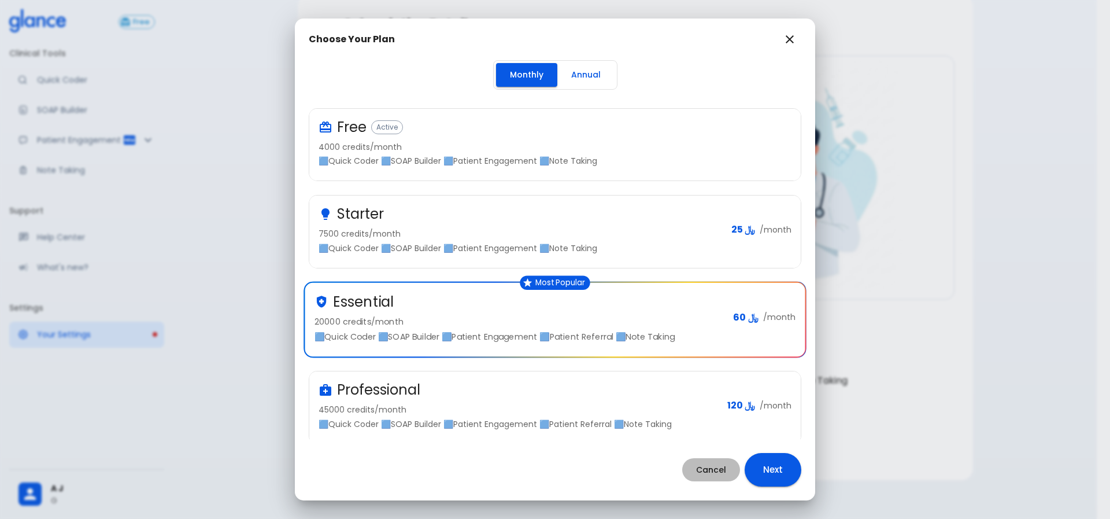
click at [715, 468] on button "Cancel" at bounding box center [711, 470] width 58 height 24
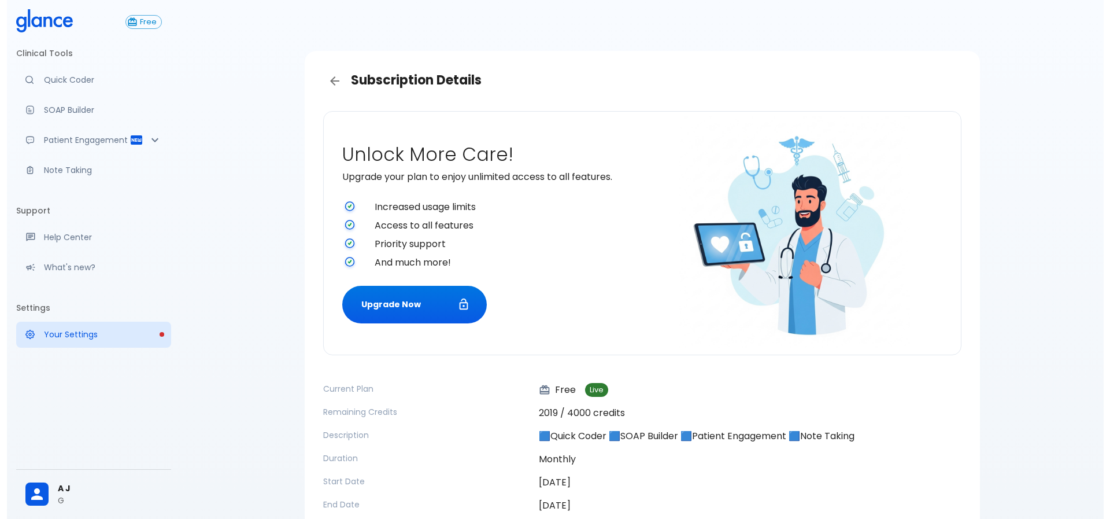
scroll to position [56, 0]
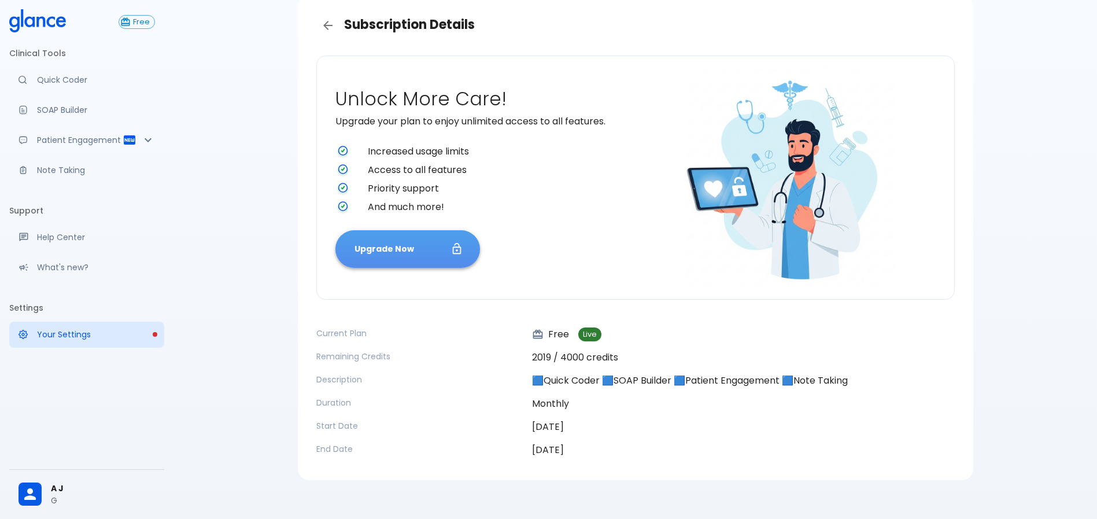
click at [428, 252] on button "Upgrade Now" at bounding box center [407, 249] width 145 height 38
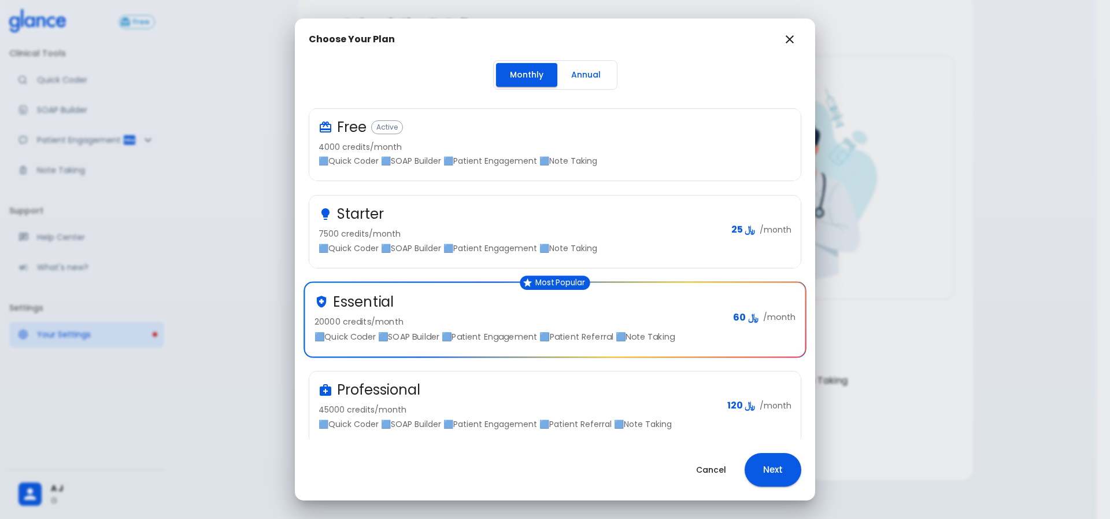
click at [568, 430] on div "Professional 45000 credits/month 🟦Quick Coder 🟦SOAP Builder 🟦Patient Engagement…" at bounding box center [554, 407] width 491 height 72
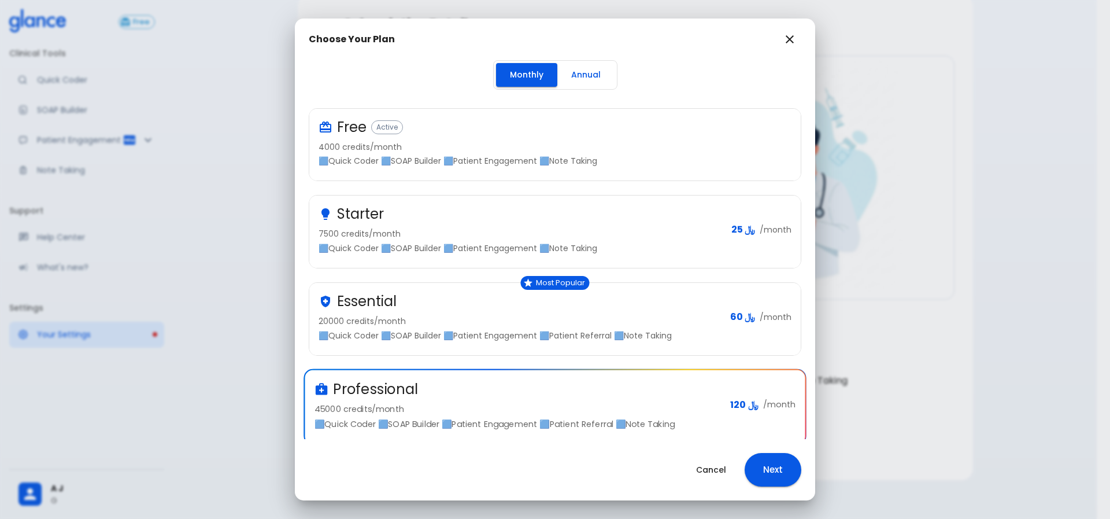
click at [566, 431] on div "Professional 45000 credits/month 🟦Quick Coder 🟦SOAP Builder 🟦Patient Engagement…" at bounding box center [555, 406] width 500 height 73
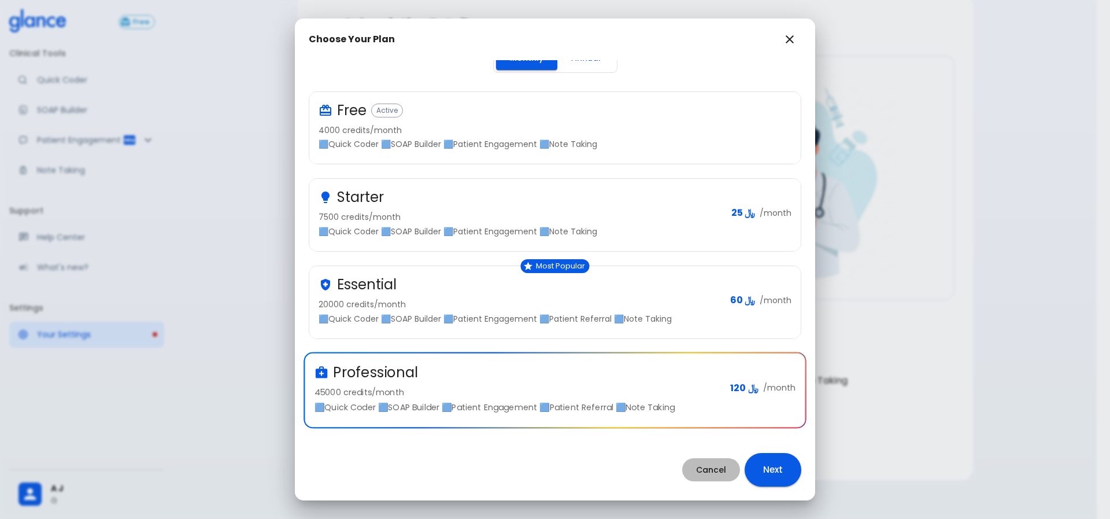
click at [718, 473] on button "Cancel" at bounding box center [711, 470] width 58 height 24
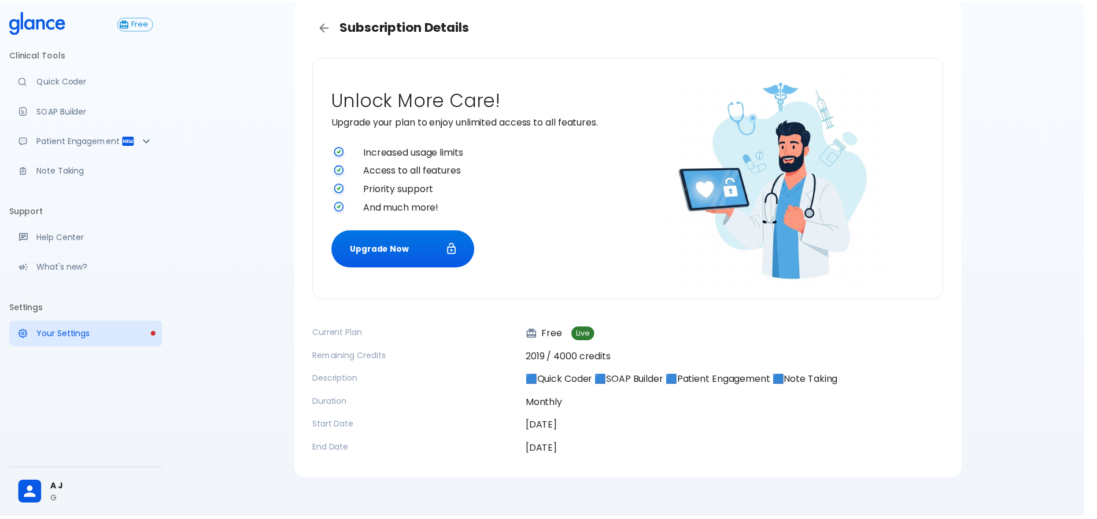
scroll to position [16, 0]
